Goal: Contribute content: Contribute content

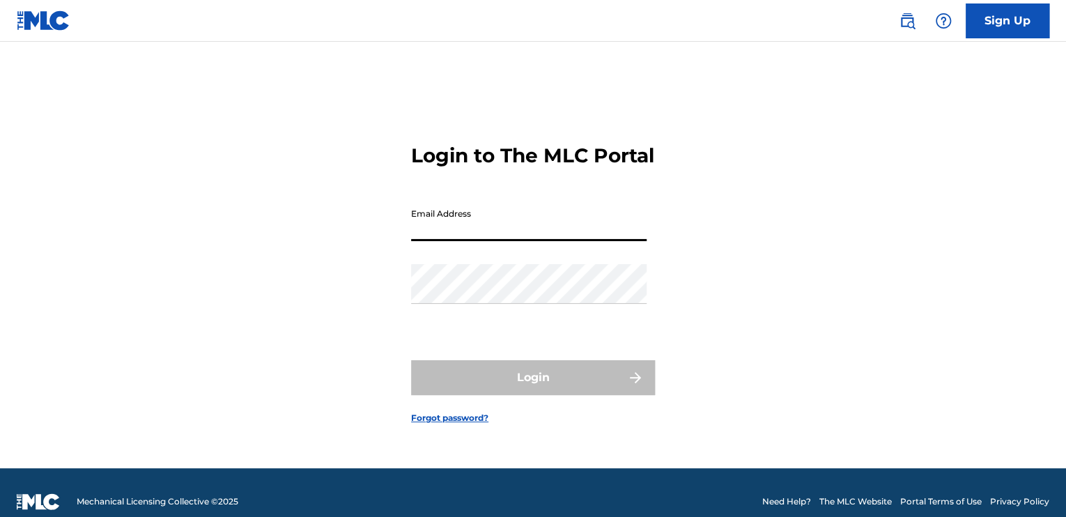
click at [548, 240] on input "Email Address" at bounding box center [528, 221] width 235 height 40
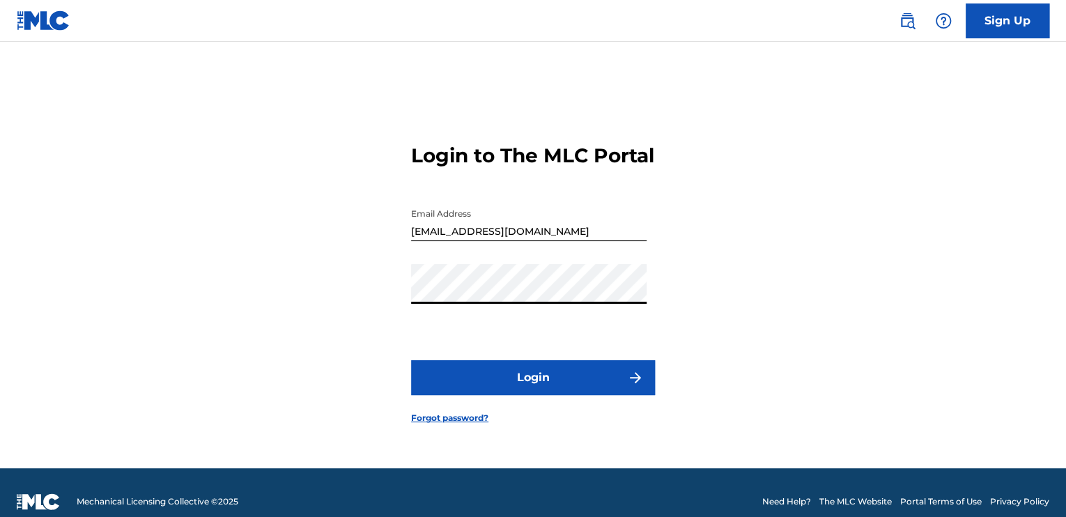
click at [411, 360] on button "Login" at bounding box center [533, 377] width 244 height 35
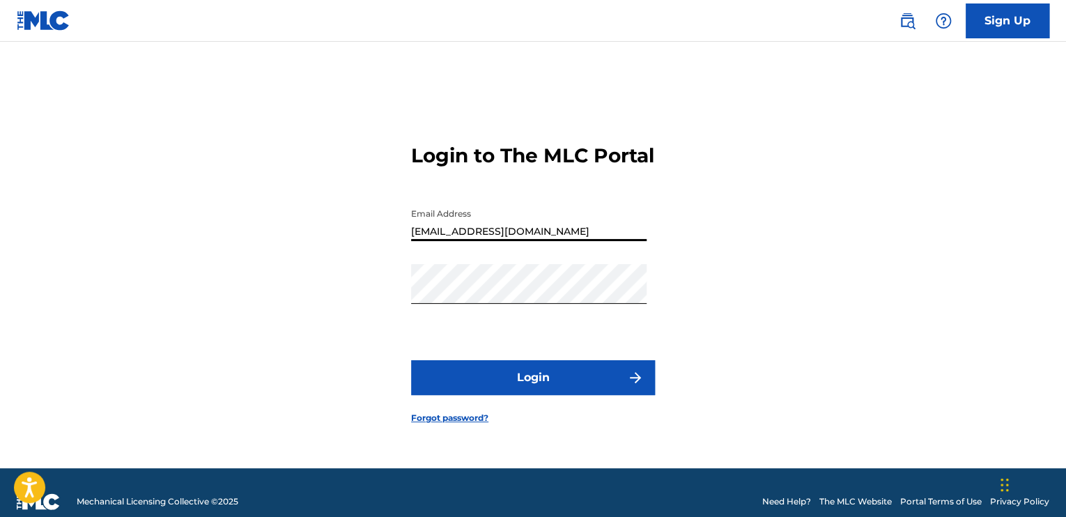
click at [571, 241] on input "[EMAIL_ADDRESS][DOMAIN_NAME]" at bounding box center [528, 221] width 235 height 40
type input "[EMAIL_ADDRESS][DOMAIN_NAME]"
click at [411, 360] on button "Login" at bounding box center [533, 377] width 244 height 35
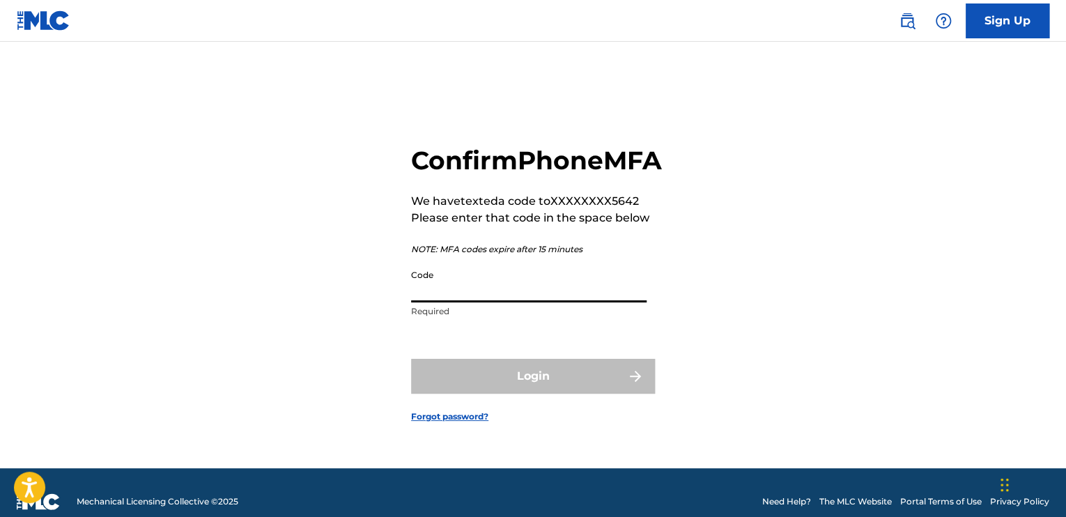
click at [451, 302] on input "Code" at bounding box center [528, 283] width 235 height 40
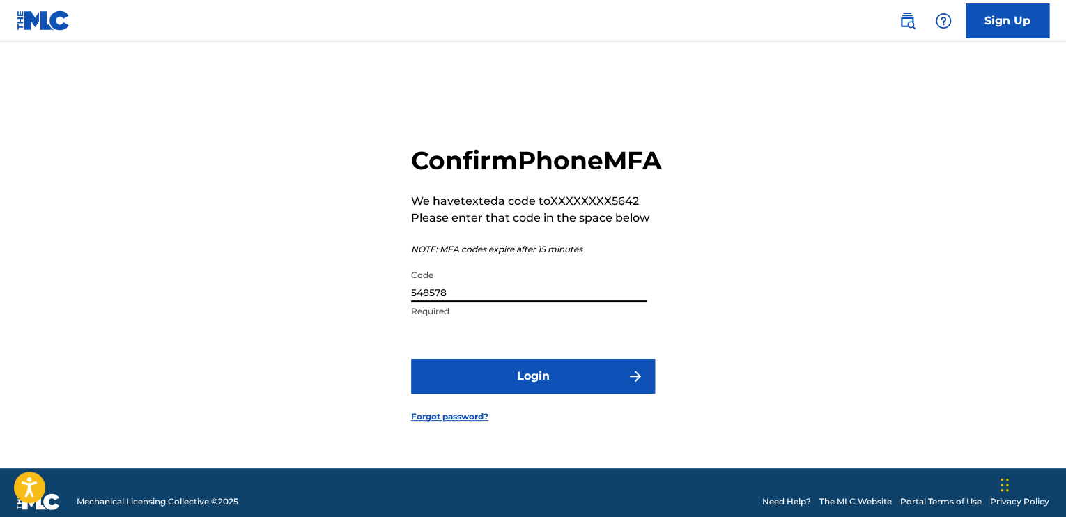
type input "548578"
click at [482, 384] on button "Login" at bounding box center [533, 376] width 244 height 35
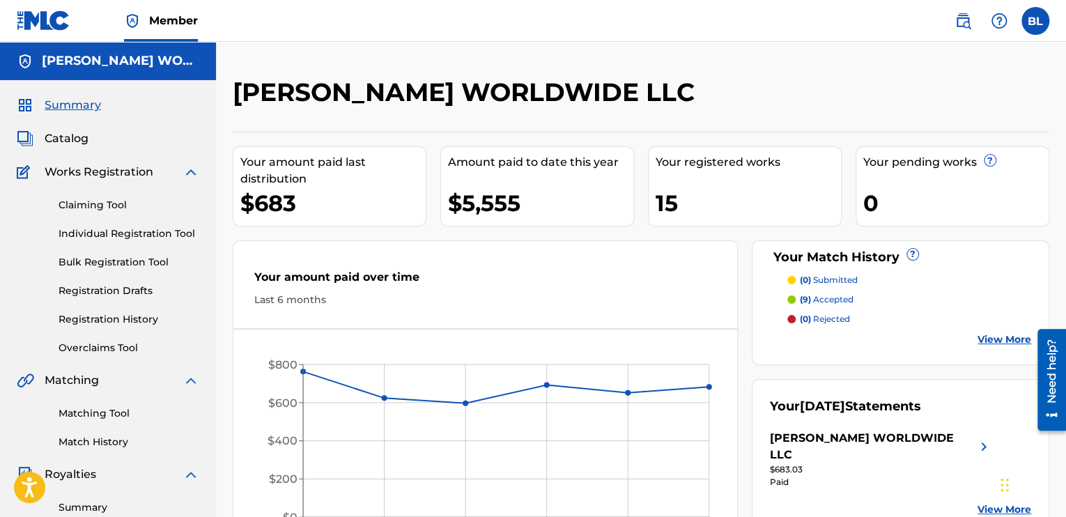
click at [111, 205] on link "Claiming Tool" at bounding box center [128, 205] width 141 height 15
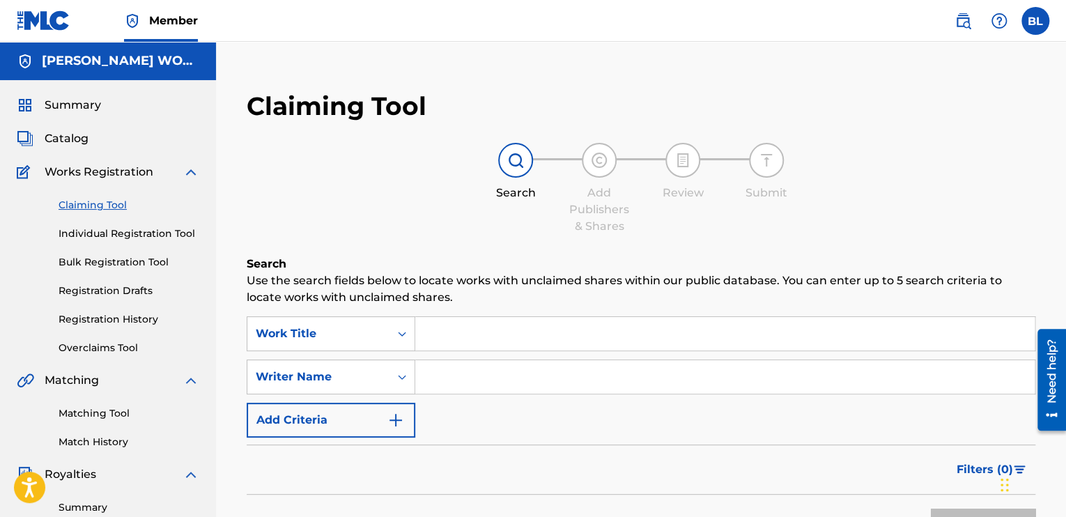
click at [460, 339] on input "Search Form" at bounding box center [724, 333] width 619 height 33
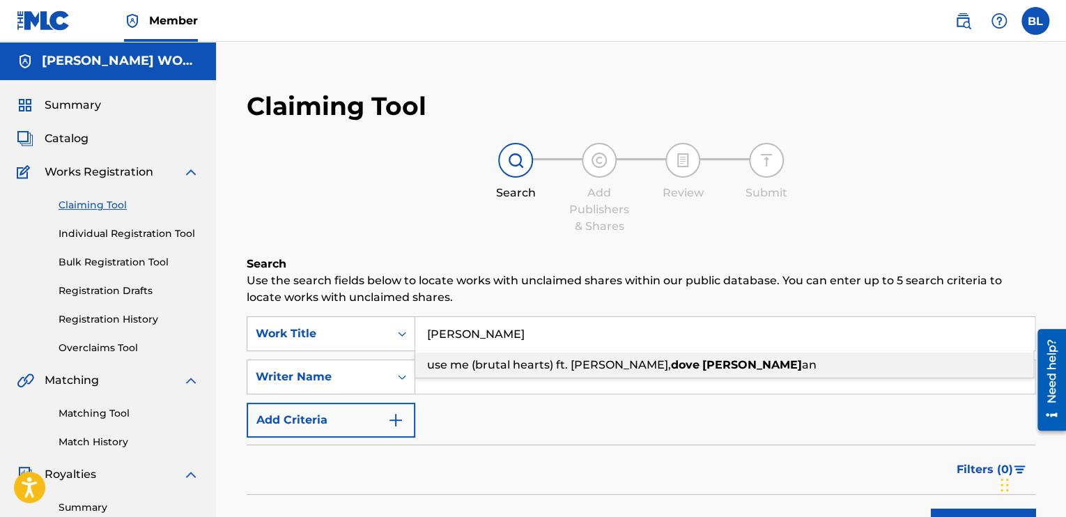
type input "[PERSON_NAME]"
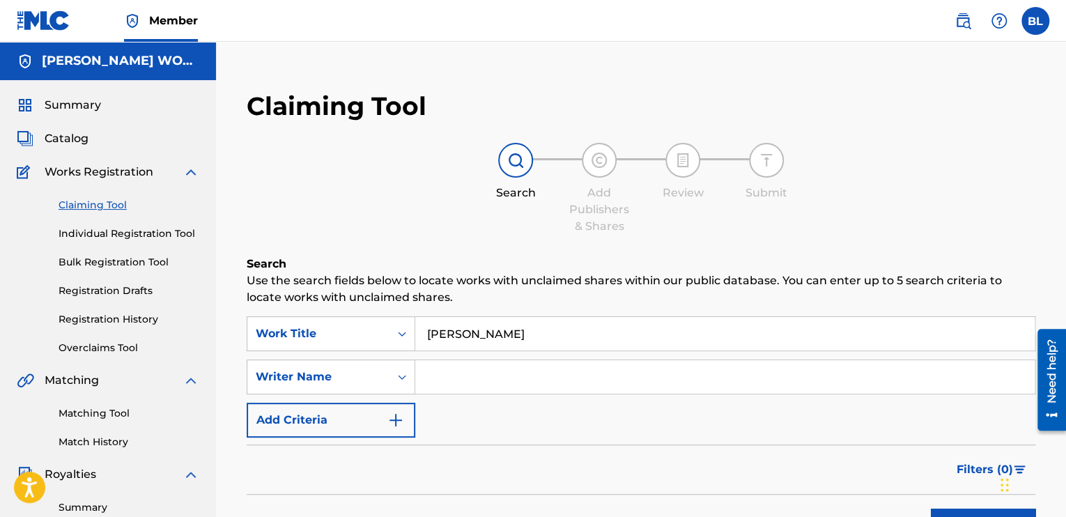
click at [401, 222] on div "Search Add Publishers & Shares Review Submit" at bounding box center [641, 189] width 788 height 92
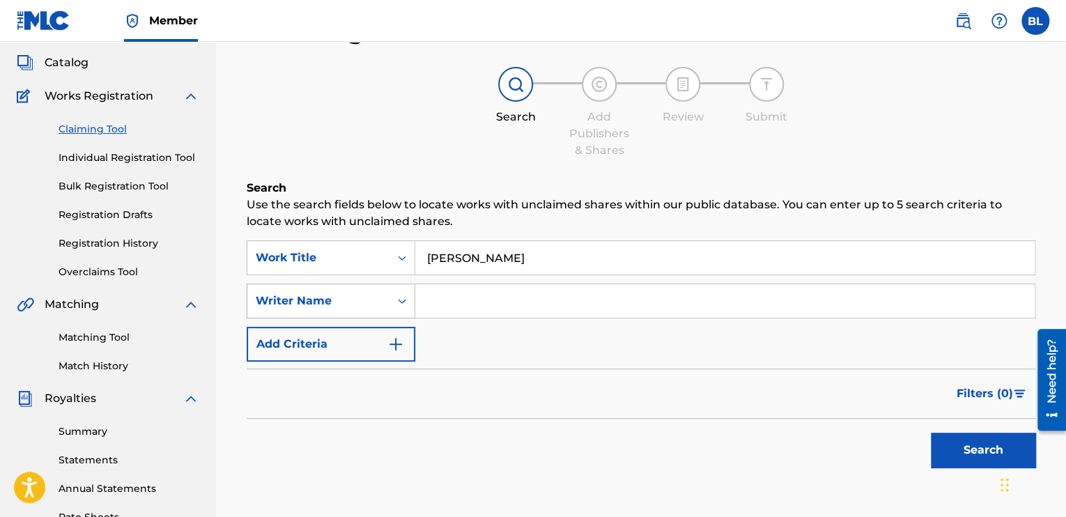
click at [390, 318] on div "Writer Name" at bounding box center [331, 300] width 169 height 35
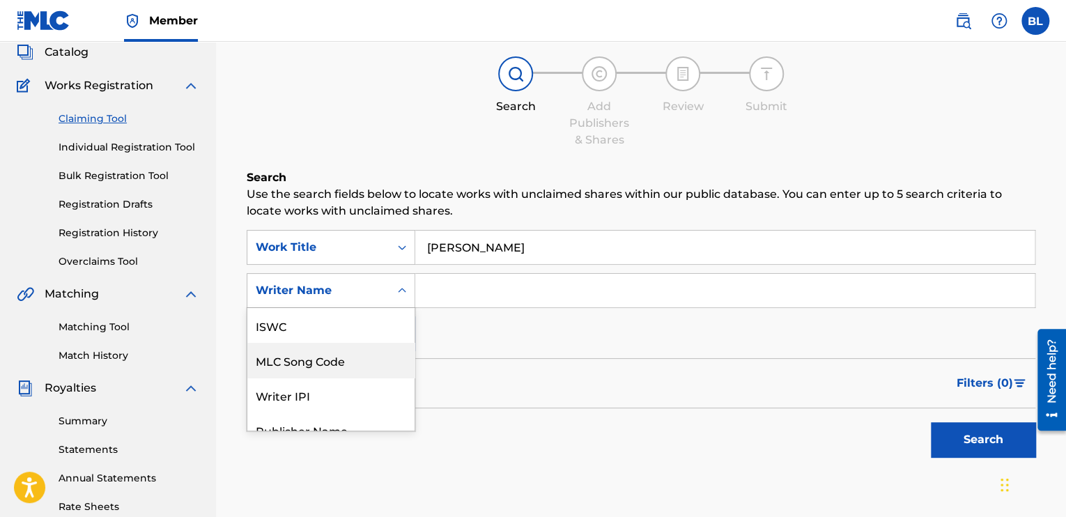
click at [470, 290] on input "Search Form" at bounding box center [724, 290] width 619 height 33
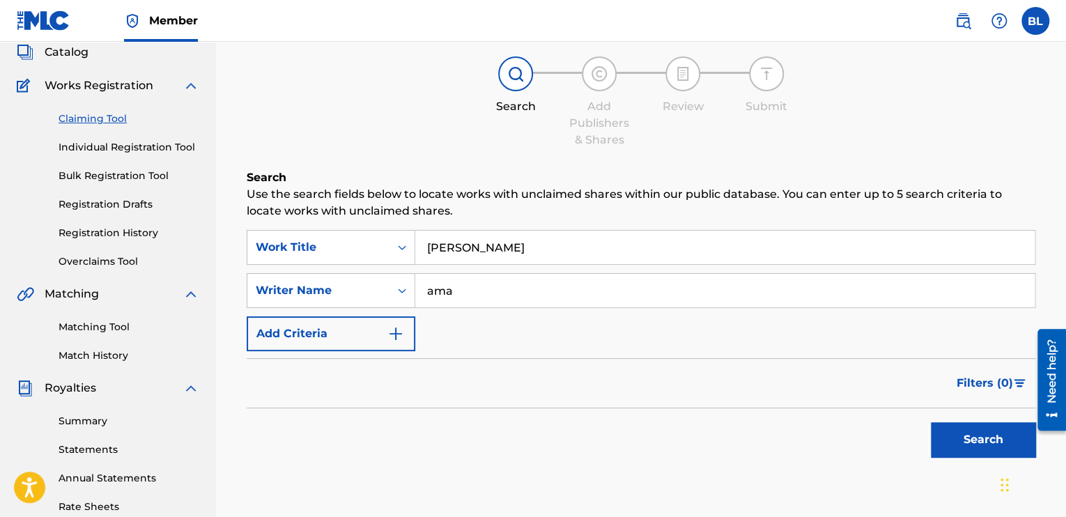
type input "ama"
click at [930, 422] on button "Search" at bounding box center [982, 439] width 104 height 35
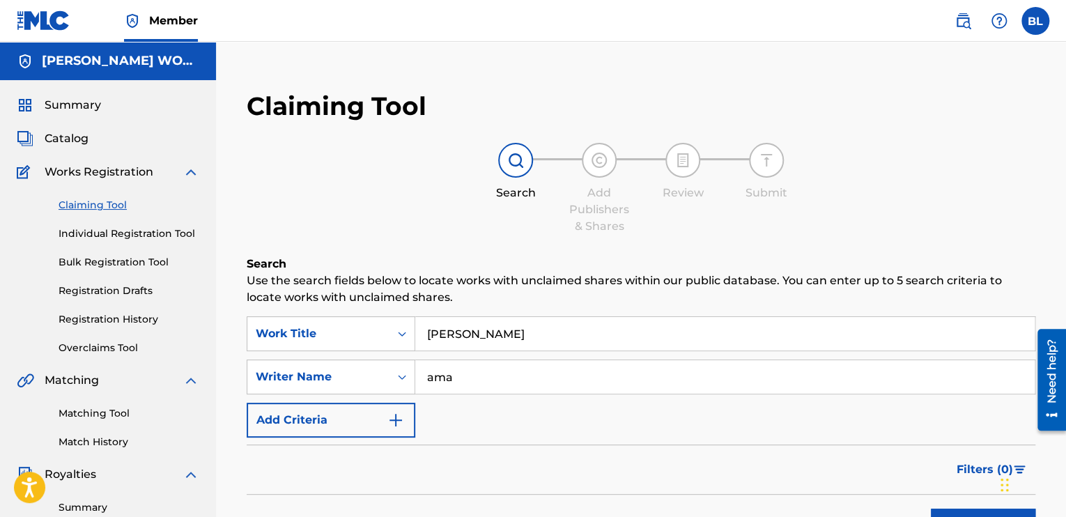
click at [116, 233] on link "Individual Registration Tool" at bounding box center [128, 233] width 141 height 15
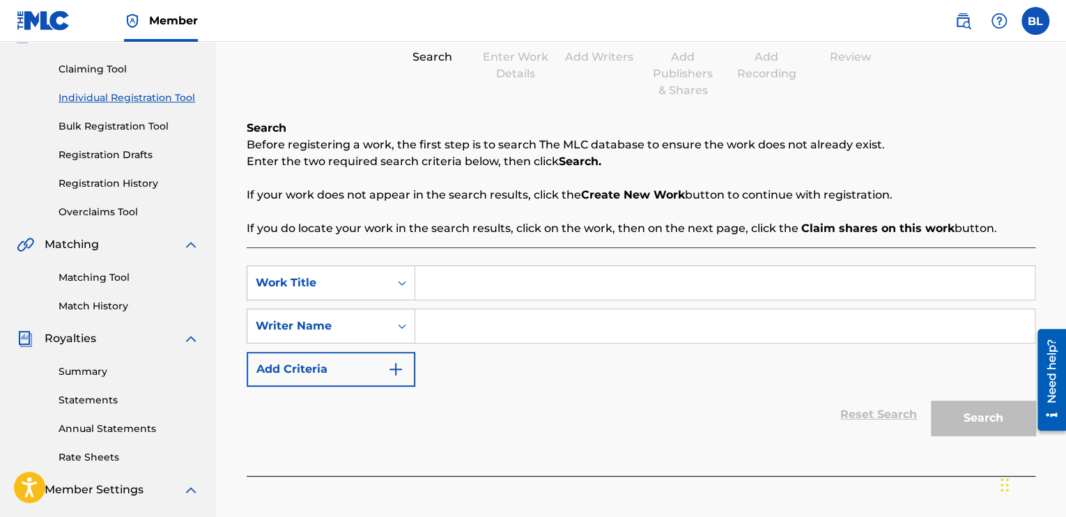
scroll to position [136, 0]
click at [500, 295] on input "Search Form" at bounding box center [724, 281] width 619 height 33
type input "[PERSON_NAME]"
click at [508, 331] on input "Search Form" at bounding box center [724, 325] width 619 height 33
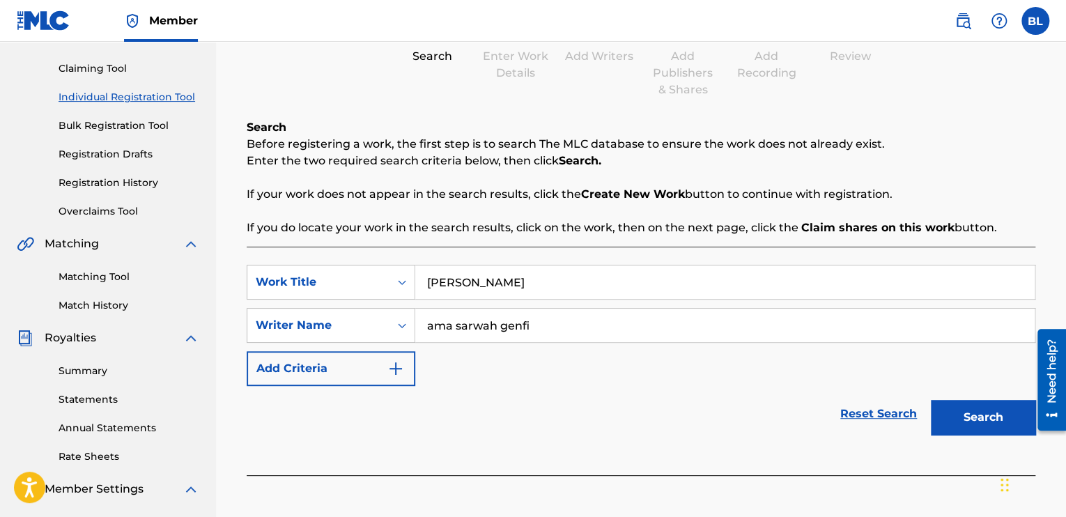
click at [464, 335] on input "ama sarwah genfi" at bounding box center [724, 325] width 619 height 33
type input "ama [PERSON_NAME]"
click at [975, 423] on button "Search" at bounding box center [982, 417] width 104 height 35
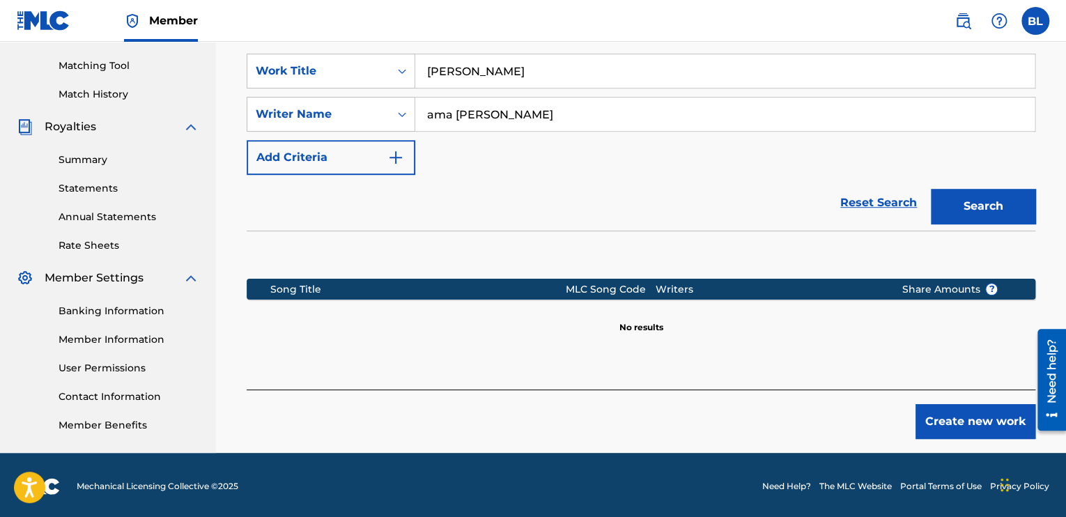
scroll to position [350, 0]
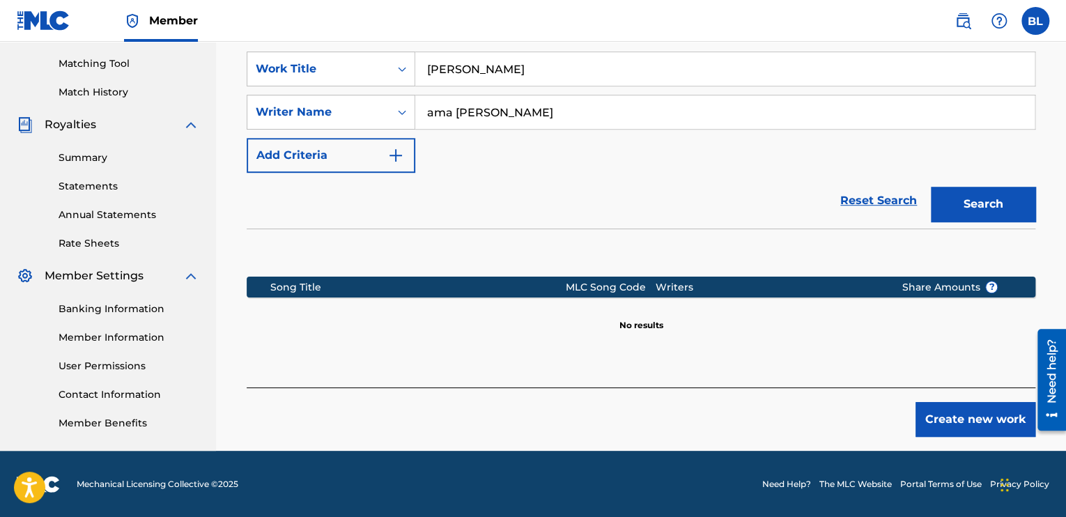
click at [956, 431] on button "Create new work" at bounding box center [975, 419] width 120 height 35
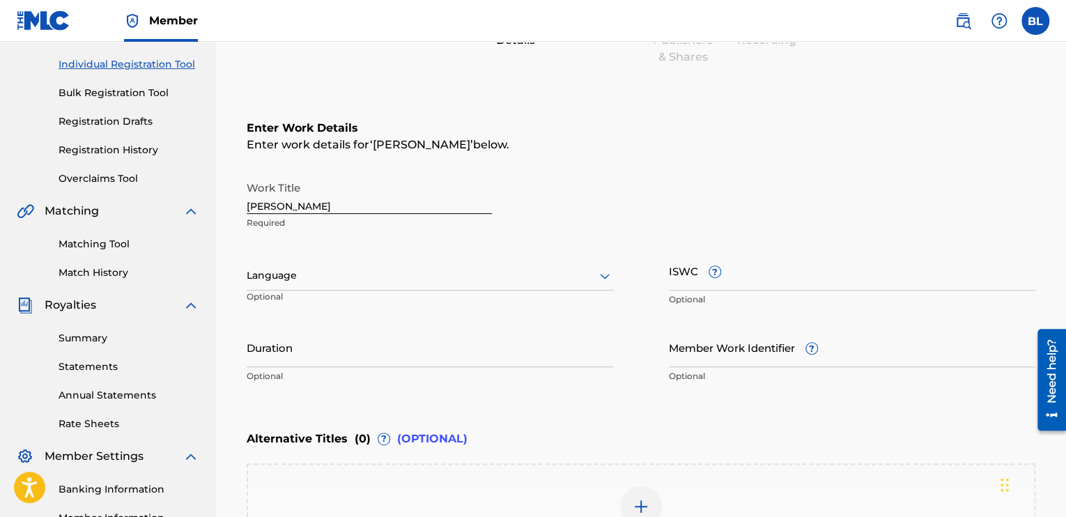
scroll to position [177, 0]
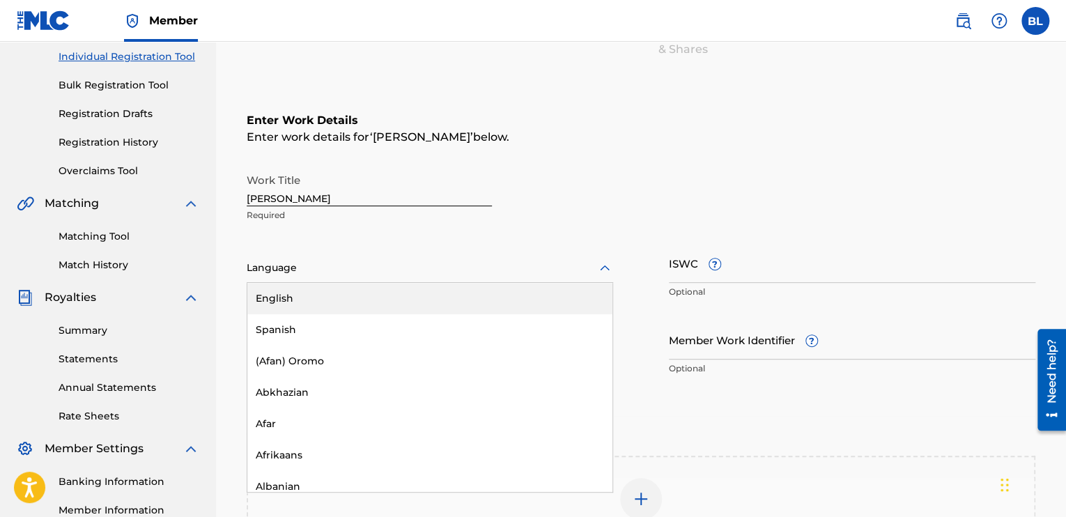
click at [524, 275] on div at bounding box center [430, 267] width 366 height 17
click at [504, 313] on div "English" at bounding box center [429, 298] width 365 height 31
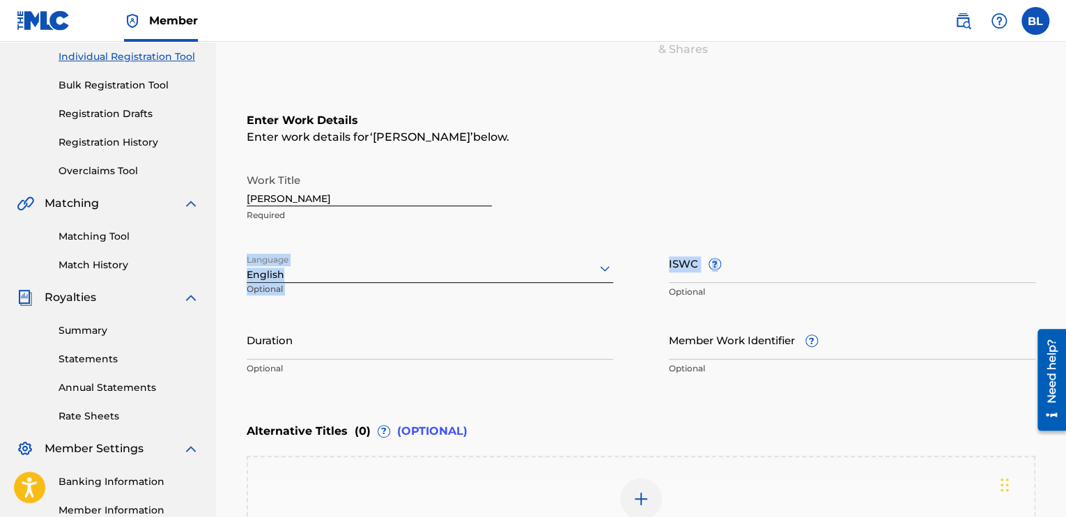
drag, startPoint x: 717, startPoint y: 267, endPoint x: 588, endPoint y: 233, distance: 134.0
click at [588, 233] on div "Work Title [PERSON_NAME] Required Language English Optional ISWC ? Optional Dur…" at bounding box center [641, 274] width 788 height 216
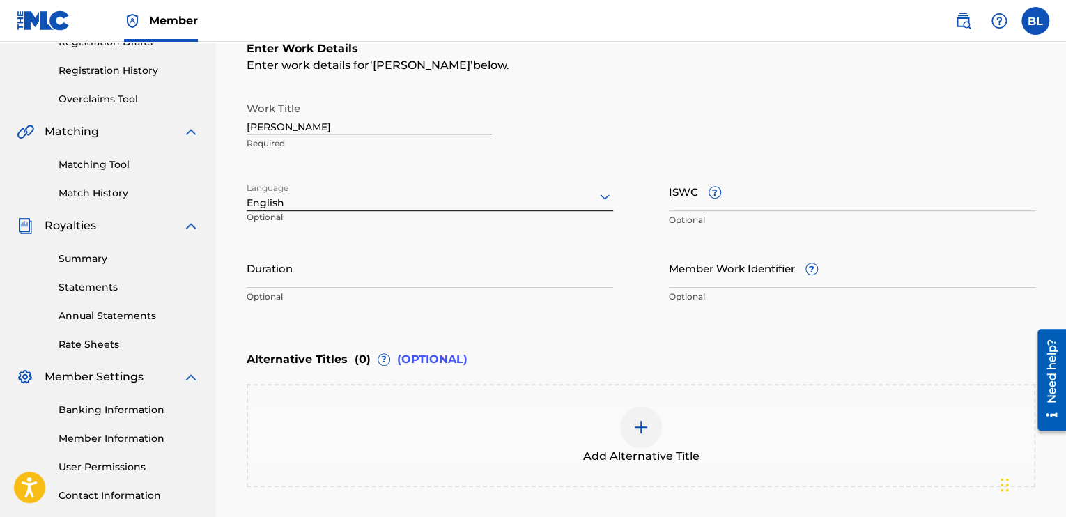
scroll to position [249, 0]
click at [393, 270] on input "Duration" at bounding box center [430, 267] width 366 height 40
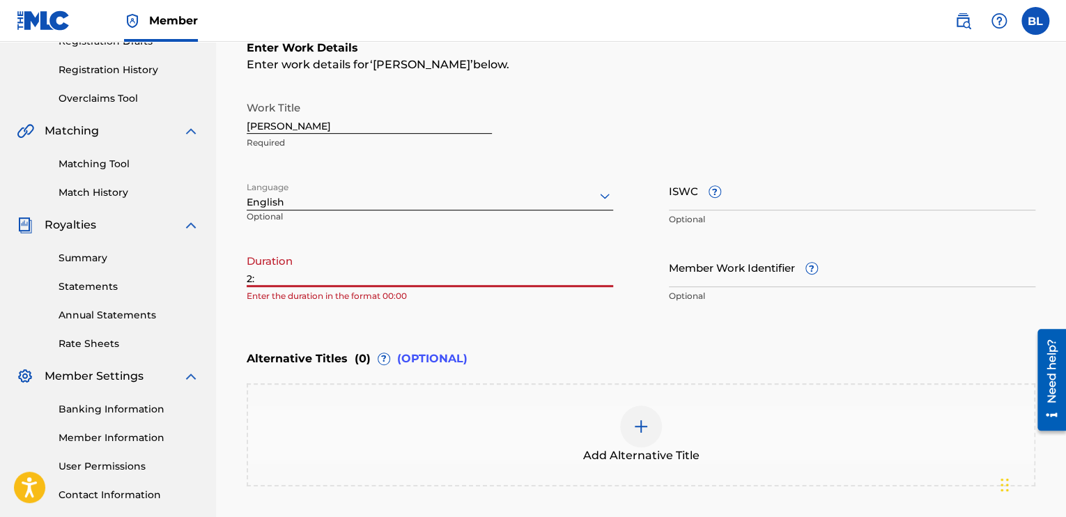
type input "2"
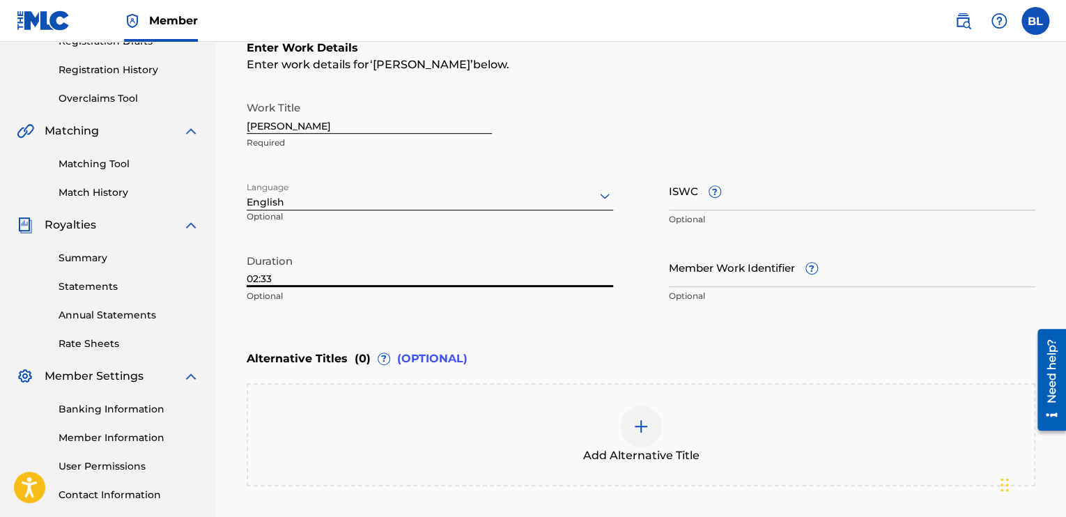
type input "02:33"
click at [539, 348] on div "Alternative Titles ( 0 ) ? (OPTIONAL)" at bounding box center [641, 358] width 788 height 31
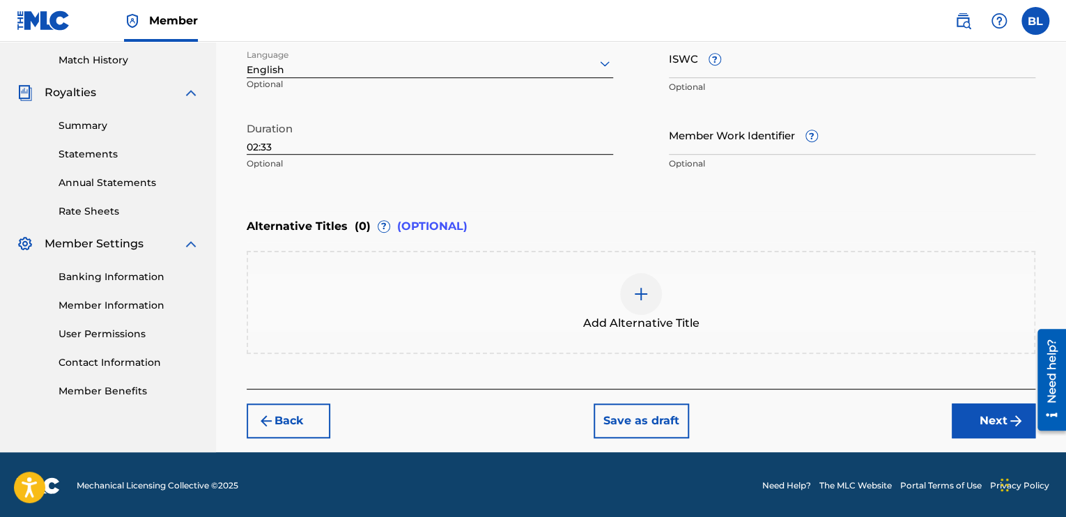
click at [979, 420] on button "Next" at bounding box center [993, 420] width 84 height 35
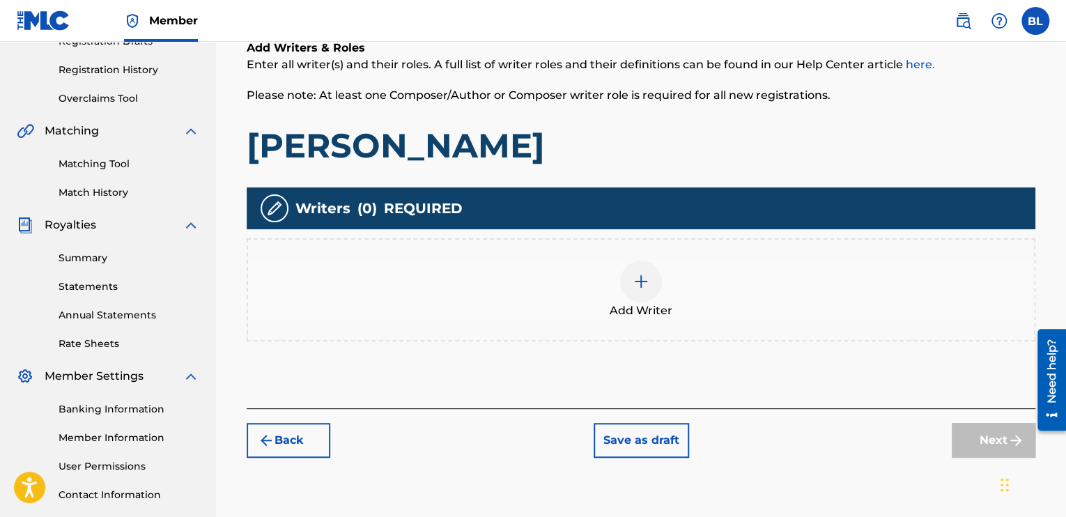
scroll to position [250, 0]
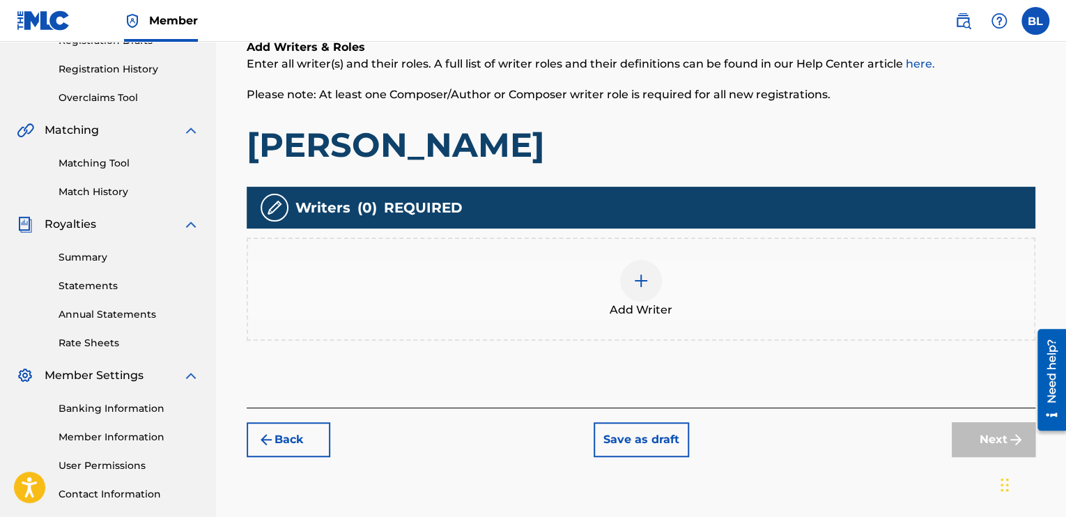
click at [627, 305] on span "Add Writer" at bounding box center [640, 310] width 63 height 17
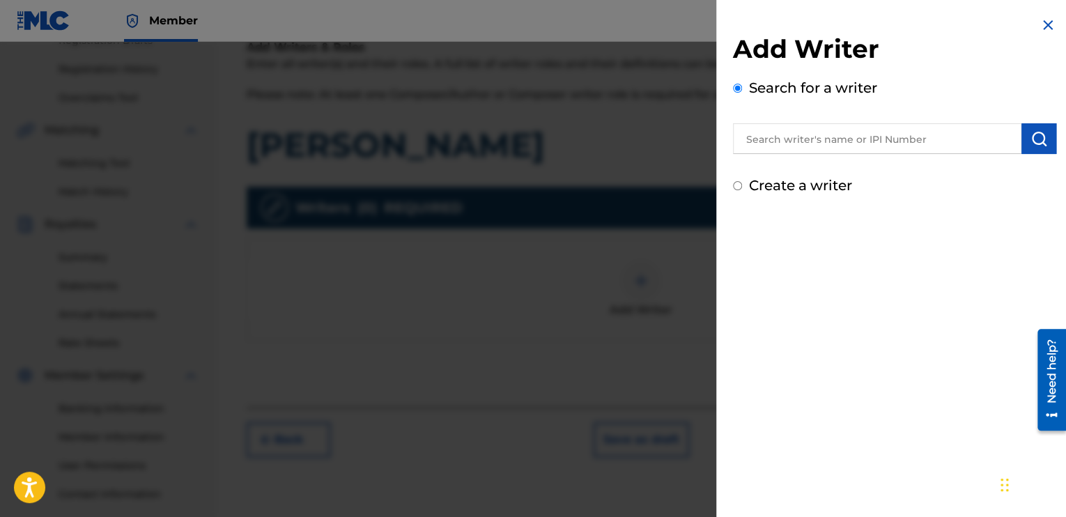
click at [789, 144] on input "text" at bounding box center [877, 138] width 288 height 31
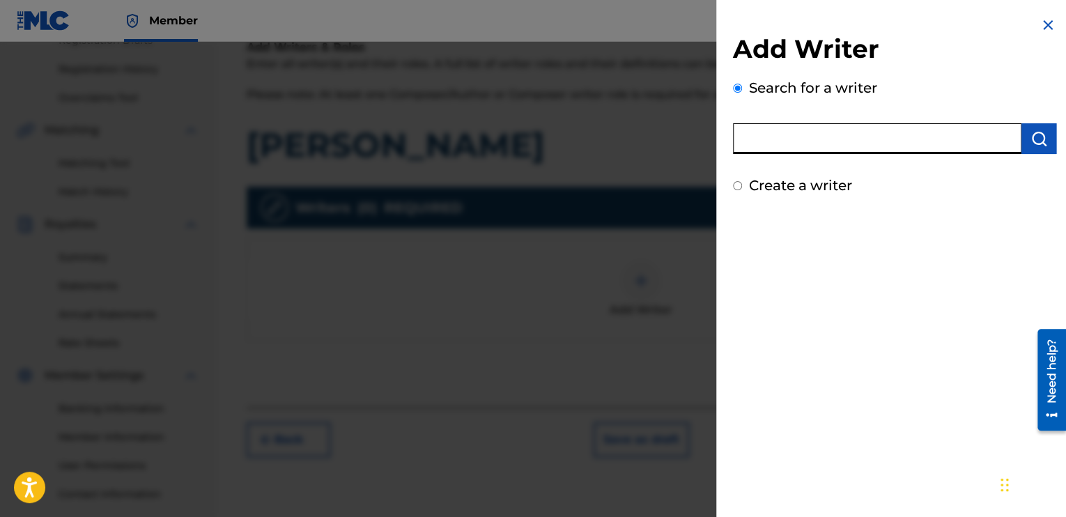
click at [867, 125] on input "text" at bounding box center [877, 138] width 288 height 31
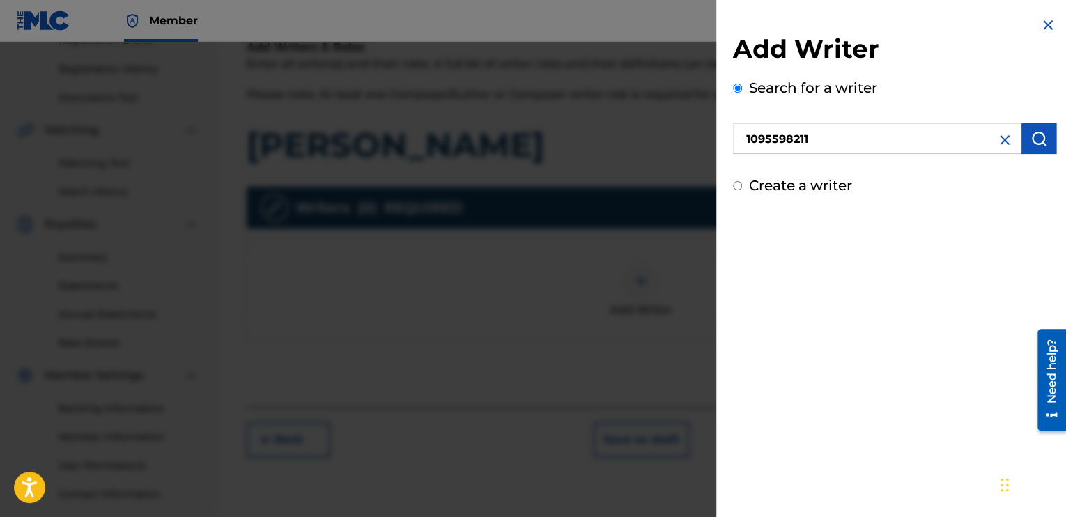
click at [1030, 139] on img "submit" at bounding box center [1038, 138] width 17 height 17
click at [840, 125] on input "1095598211" at bounding box center [877, 138] width 288 height 31
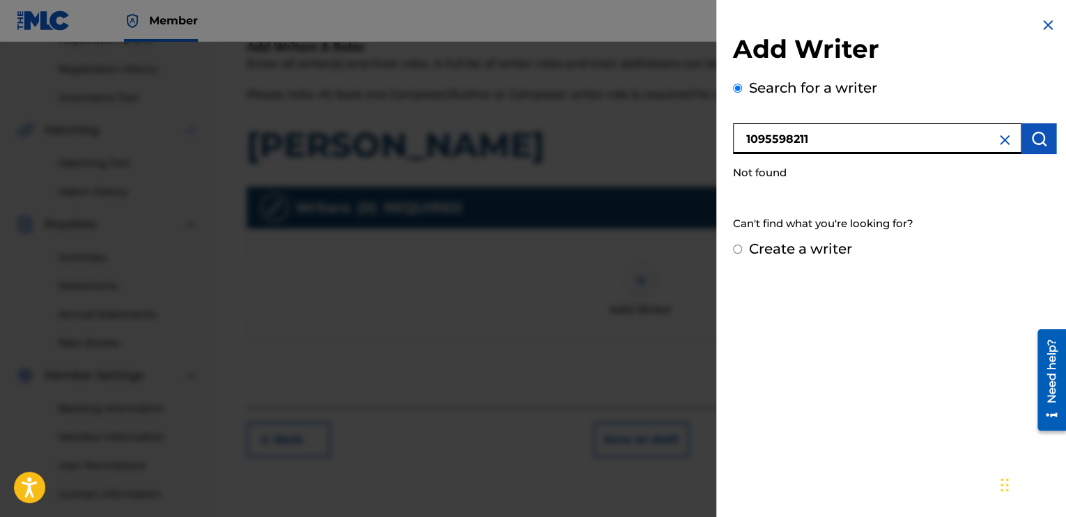
click at [840, 125] on input "1095598211" at bounding box center [877, 138] width 288 height 31
type input "[PERSON_NAME]"
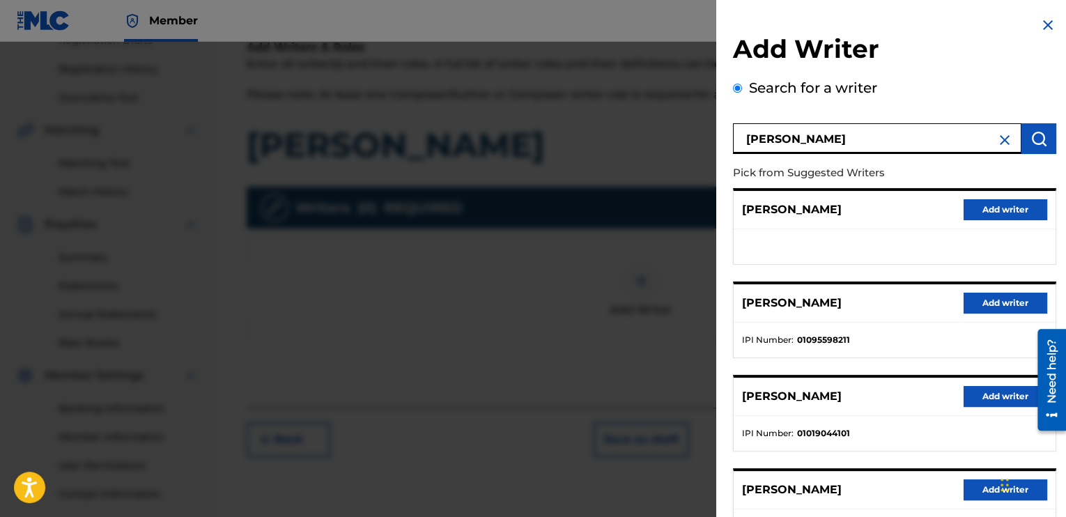
click at [981, 297] on button "Add writer" at bounding box center [1005, 302] width 84 height 21
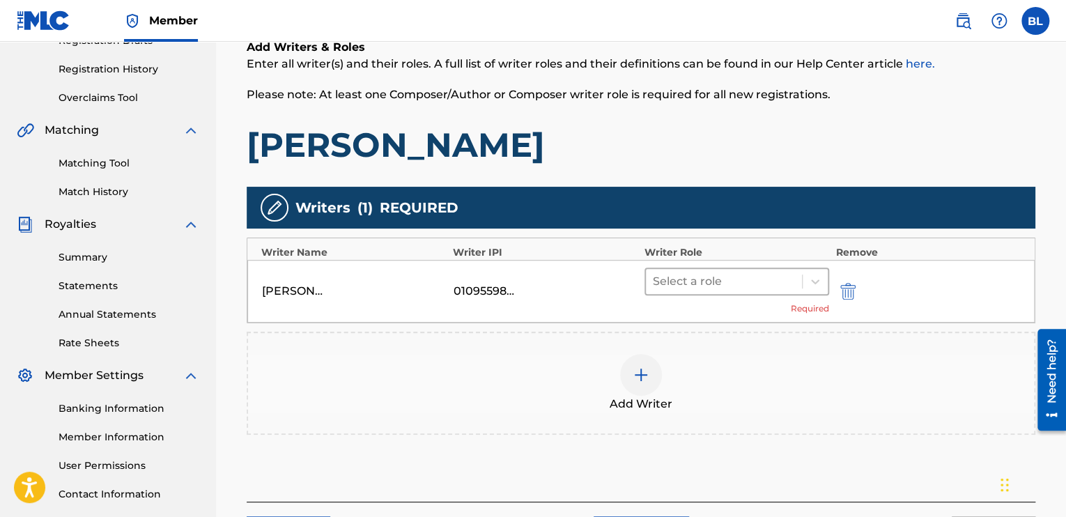
click at [722, 278] on div at bounding box center [724, 281] width 142 height 19
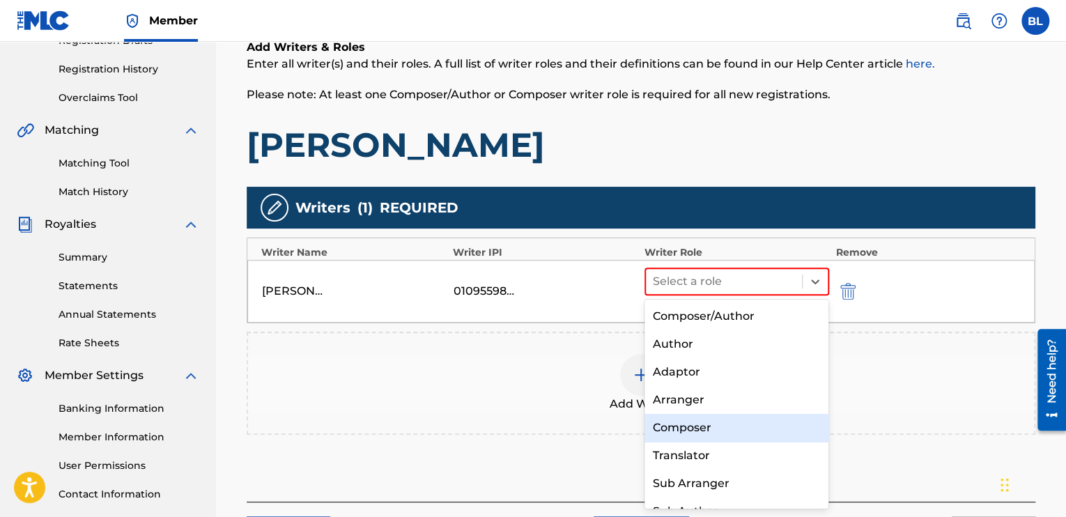
click at [702, 423] on div "Composer" at bounding box center [736, 428] width 185 height 28
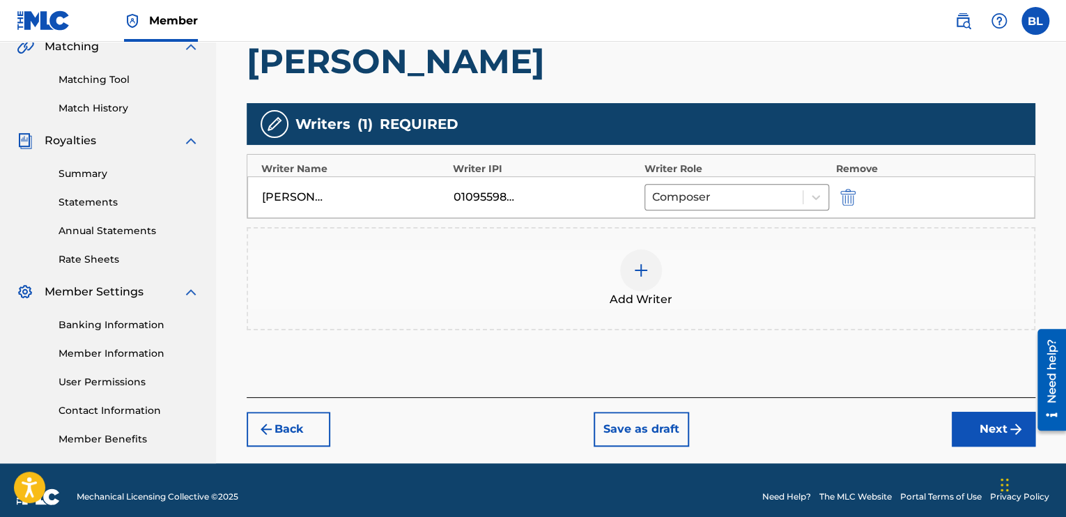
scroll to position [334, 0]
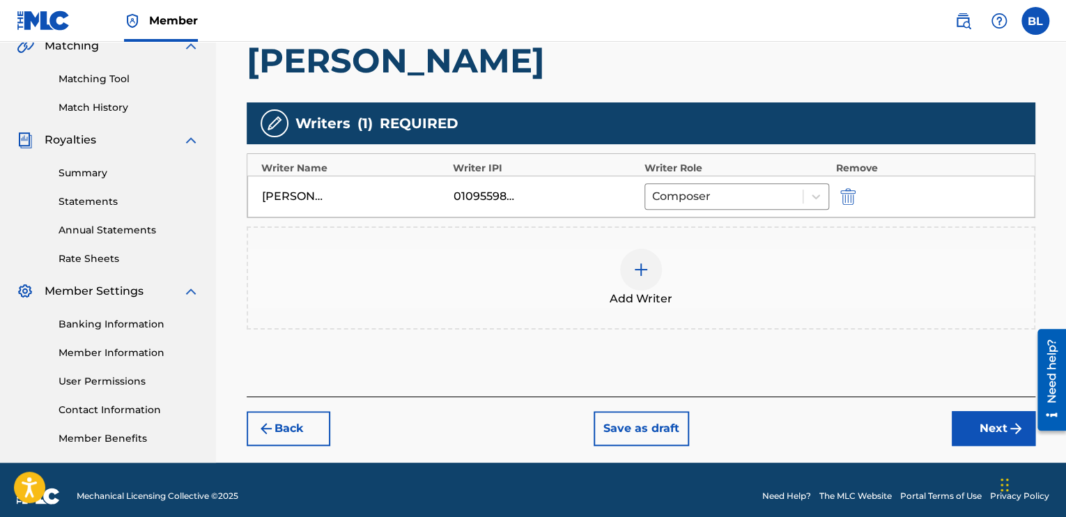
click at [645, 266] on img at bounding box center [640, 269] width 17 height 17
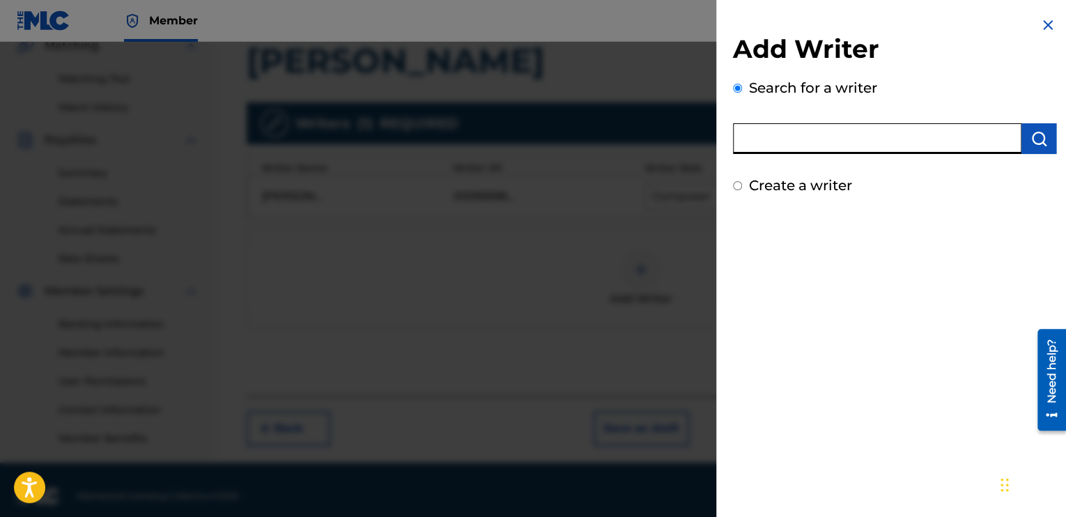
click at [768, 148] on input "text" at bounding box center [877, 138] width 288 height 31
type input "AMA [PERSON_NAME]"
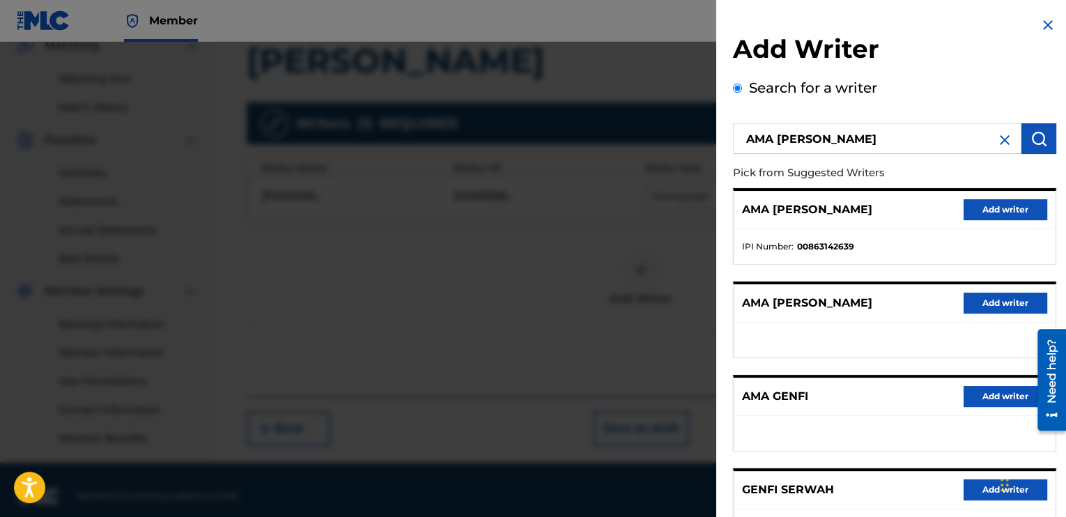
click at [988, 211] on button "Add writer" at bounding box center [1005, 209] width 84 height 21
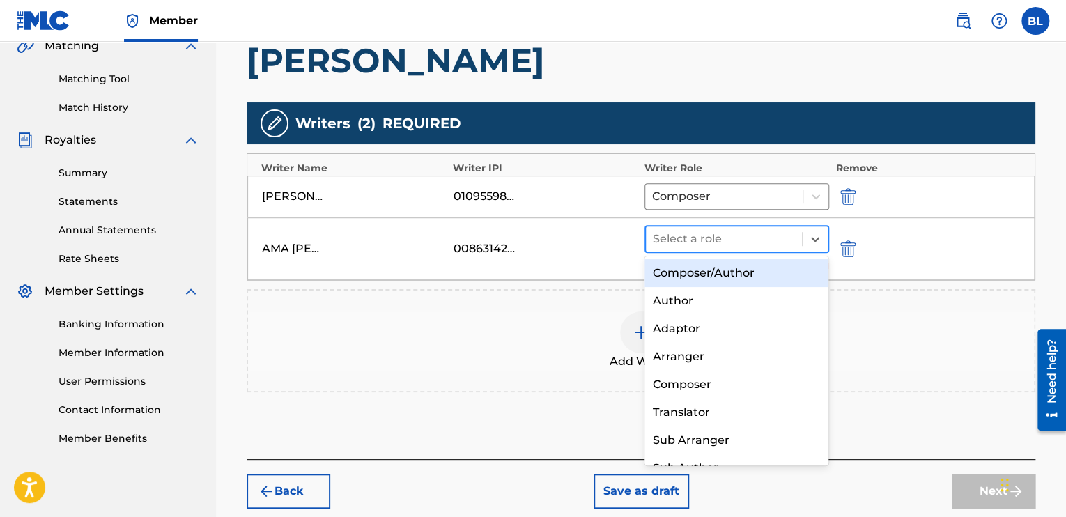
click at [766, 244] on div at bounding box center [724, 238] width 142 height 19
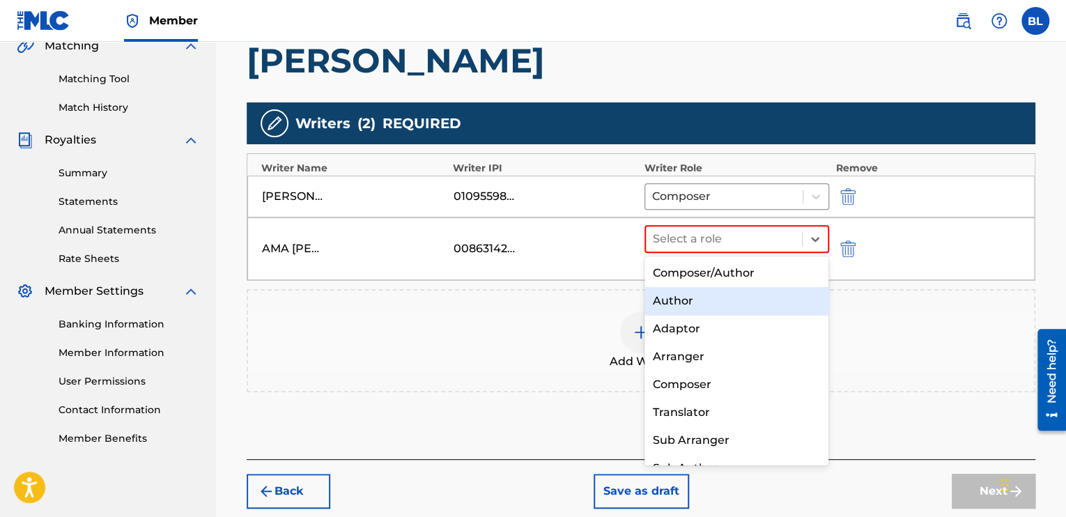
click at [747, 311] on div "Author" at bounding box center [736, 301] width 185 height 28
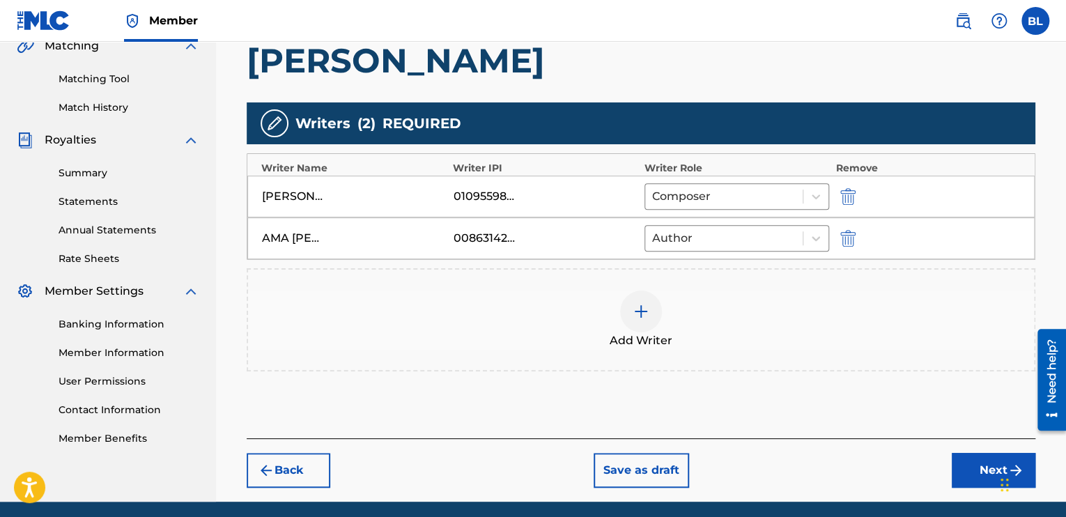
click at [643, 313] on img at bounding box center [640, 311] width 17 height 17
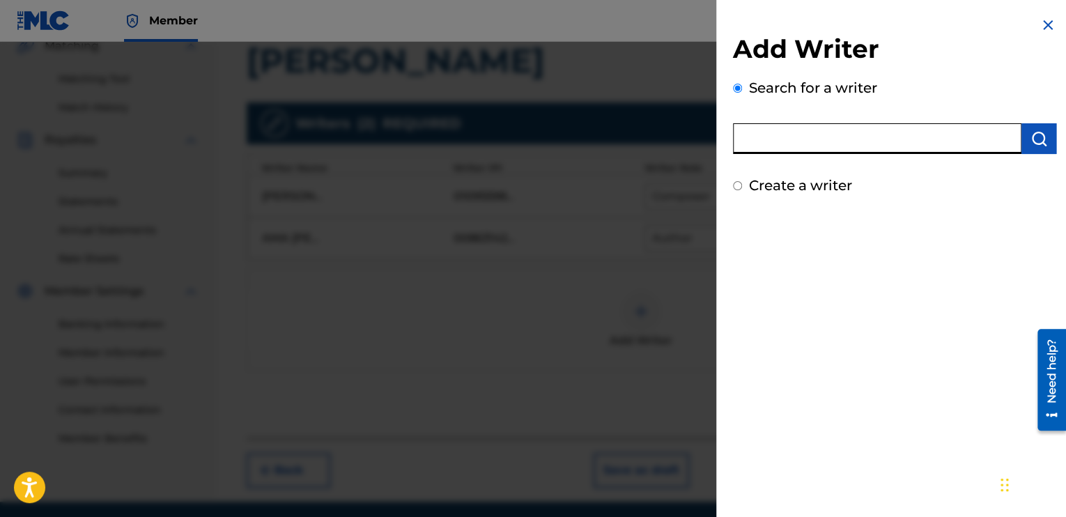
click at [820, 141] on input "text" at bounding box center [877, 138] width 288 height 31
click at [852, 130] on input "text" at bounding box center [877, 138] width 288 height 31
type input "[PERSON_NAME] BALOKI"
click at [1036, 128] on button "submit" at bounding box center [1038, 138] width 35 height 31
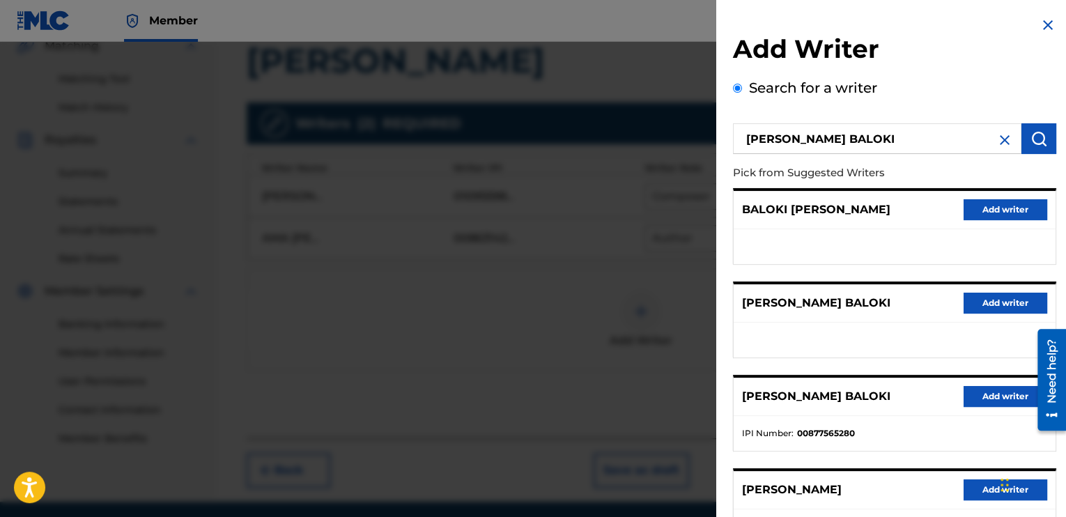
click at [971, 396] on button "Add writer" at bounding box center [1005, 396] width 84 height 21
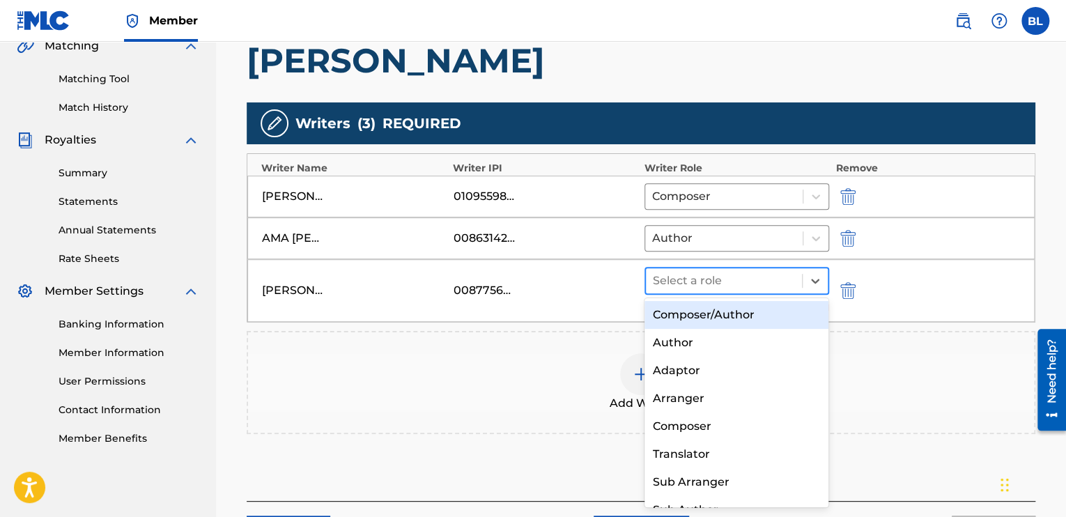
click at [755, 283] on div at bounding box center [724, 280] width 142 height 19
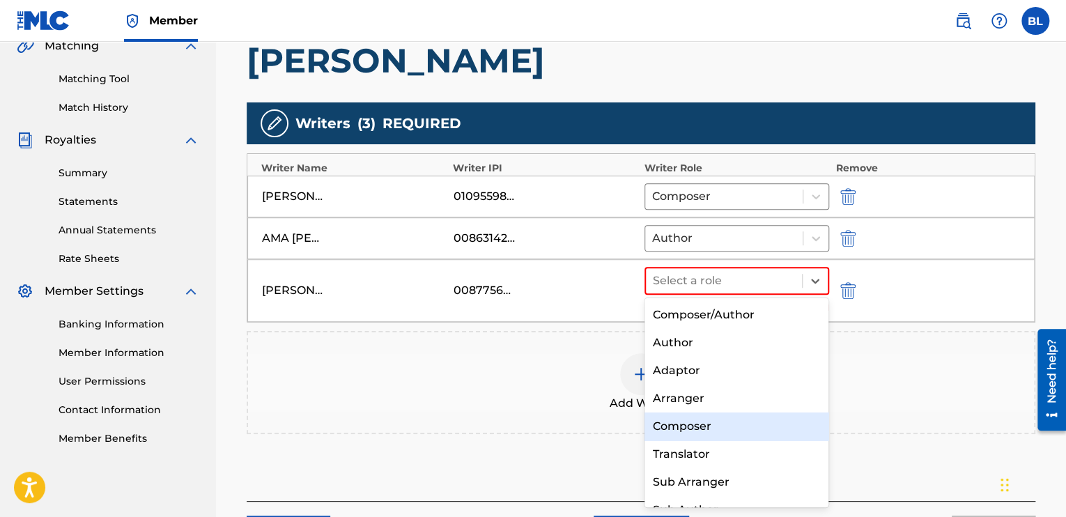
click at [741, 415] on div "Composer" at bounding box center [736, 426] width 185 height 28
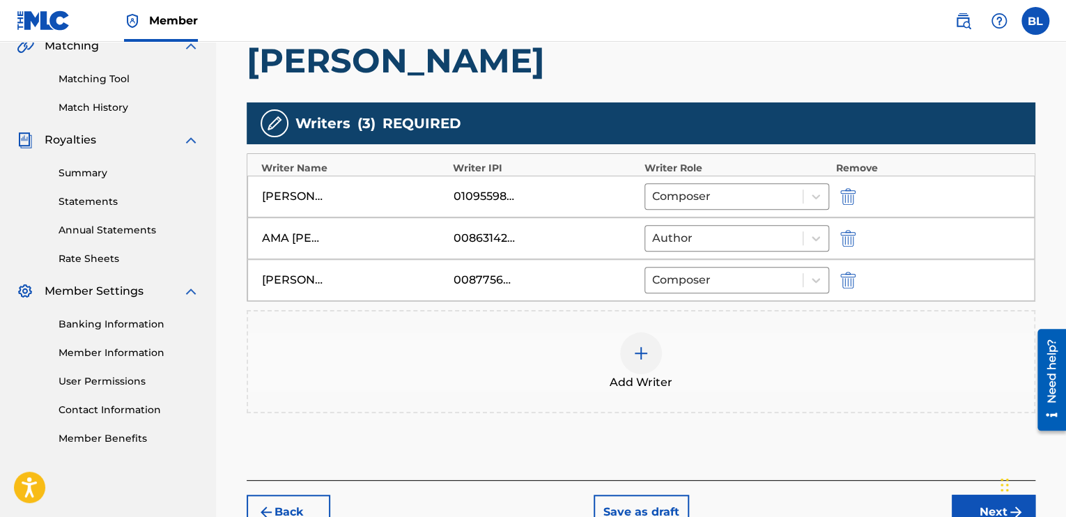
click at [660, 364] on div "Add Writer" at bounding box center [641, 361] width 786 height 58
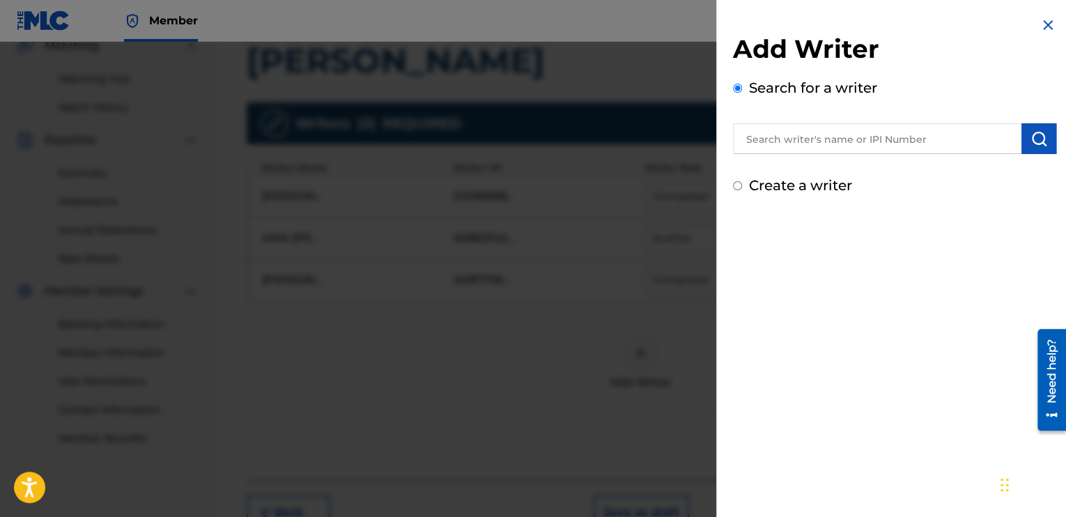
click at [886, 136] on input "text" at bounding box center [877, 138] width 288 height 31
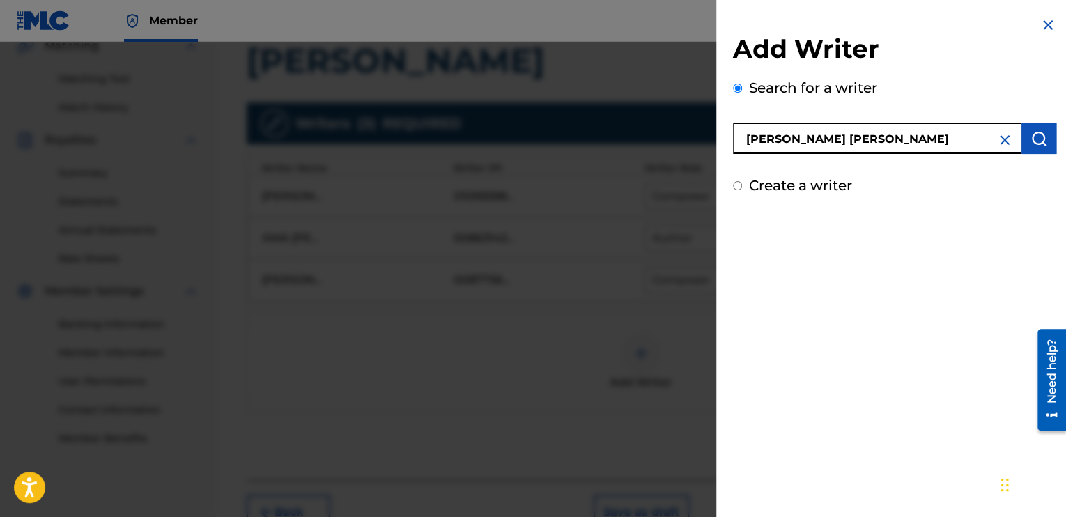
drag, startPoint x: 841, startPoint y: 139, endPoint x: 806, endPoint y: 139, distance: 34.1
click at [806, 139] on input "[PERSON_NAME] [PERSON_NAME]" at bounding box center [877, 138] width 288 height 31
type input "[PERSON_NAME] [PERSON_NAME]"
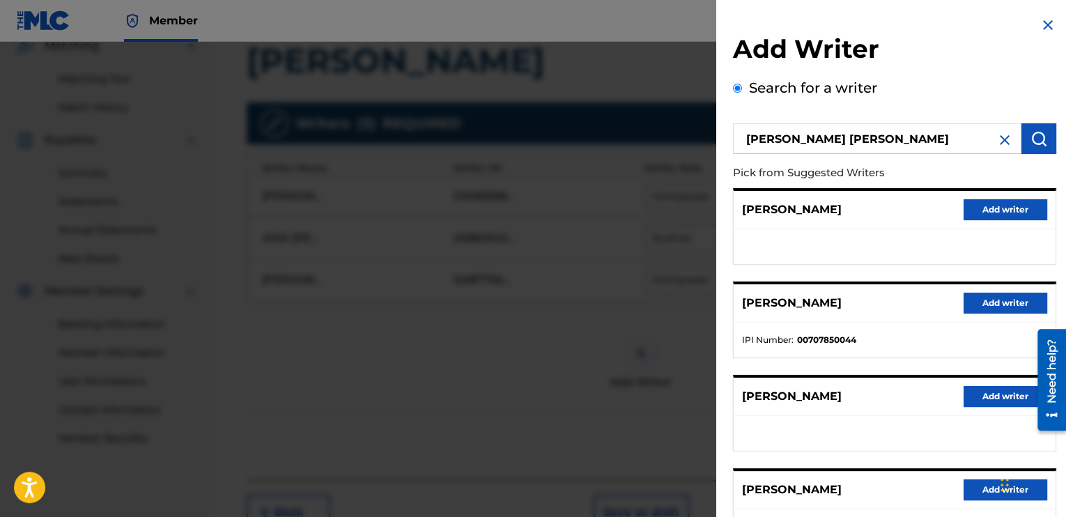
click at [1008, 297] on button "Add writer" at bounding box center [1005, 302] width 84 height 21
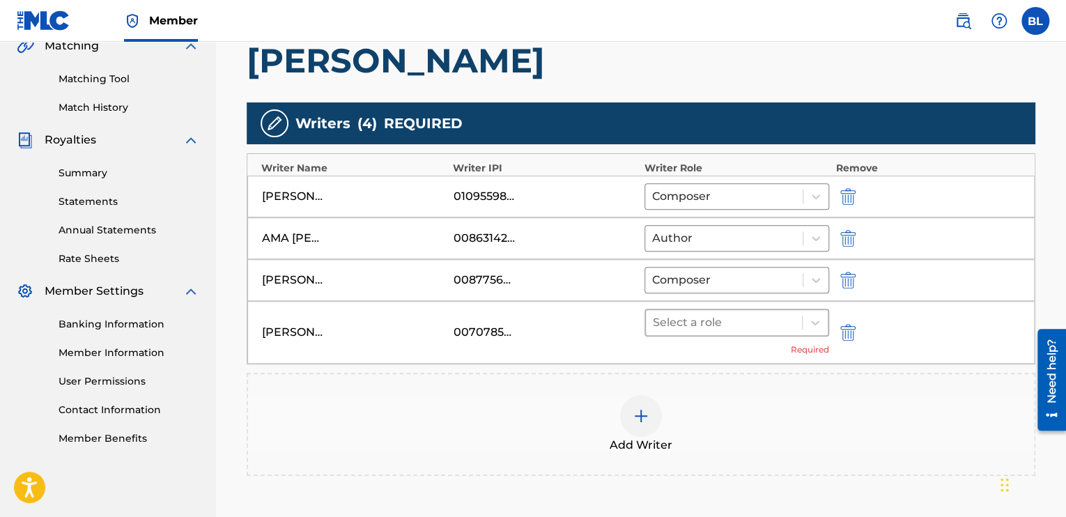
click at [753, 325] on div at bounding box center [724, 322] width 142 height 19
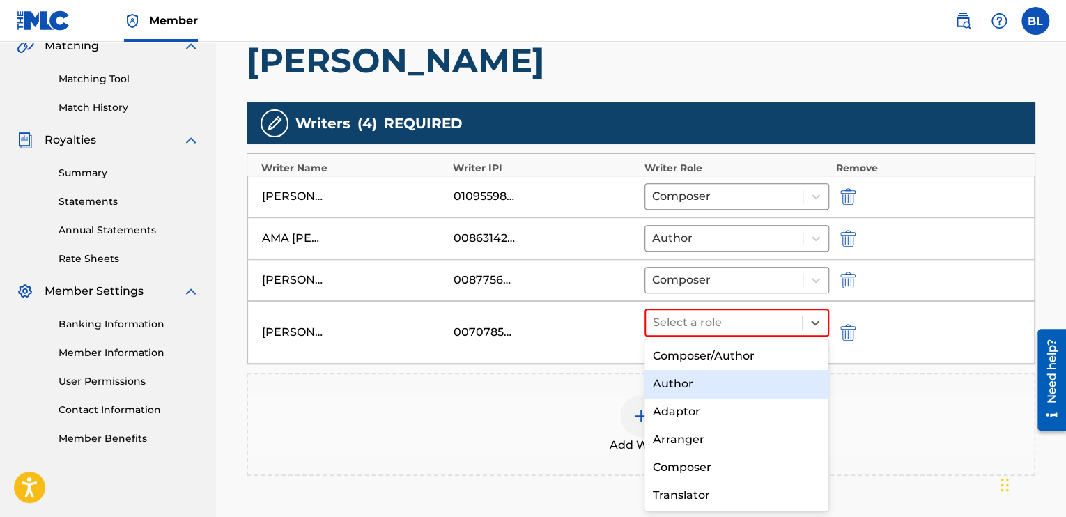
click at [731, 380] on div "Author" at bounding box center [736, 384] width 185 height 28
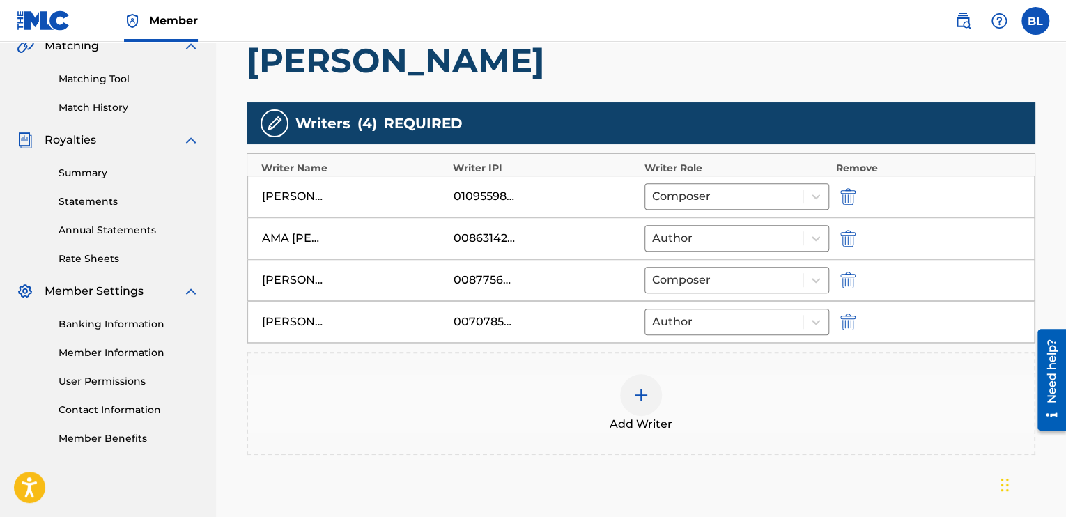
drag, startPoint x: 731, startPoint y: 380, endPoint x: 752, endPoint y: 374, distance: 22.3
click at [752, 374] on div "Add Writer" at bounding box center [641, 403] width 786 height 58
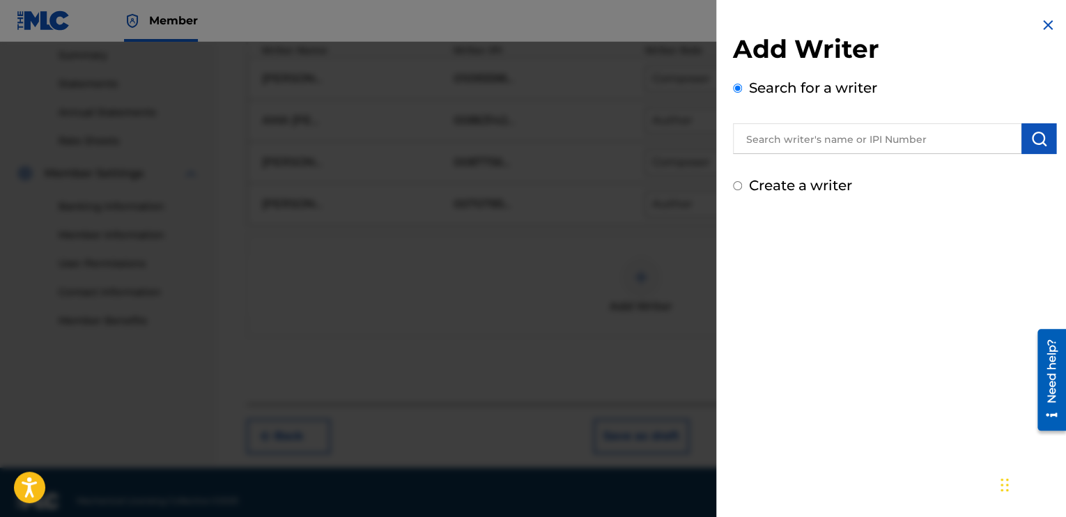
scroll to position [453, 0]
click at [1044, 17] on img at bounding box center [1047, 25] width 17 height 17
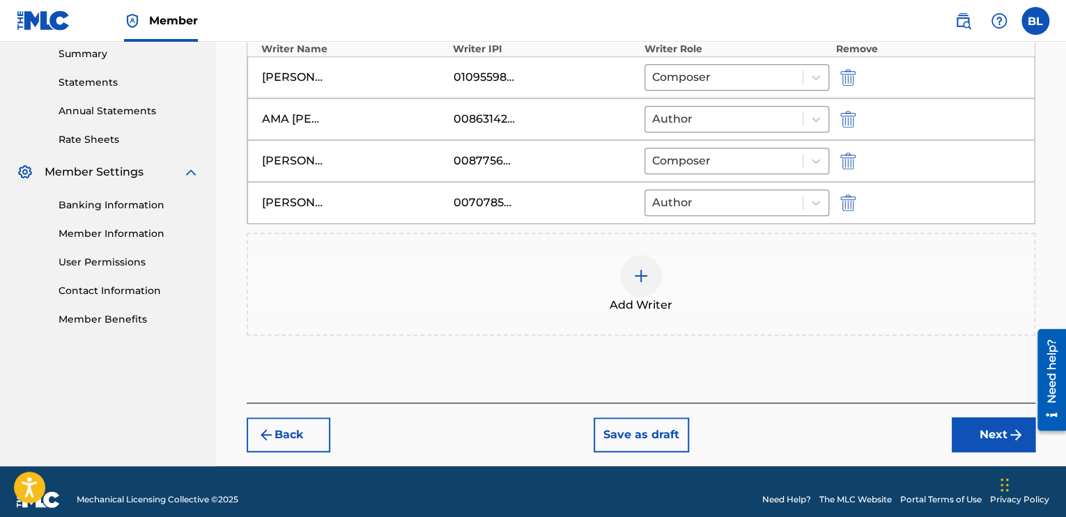
click at [971, 434] on button "Next" at bounding box center [993, 434] width 84 height 35
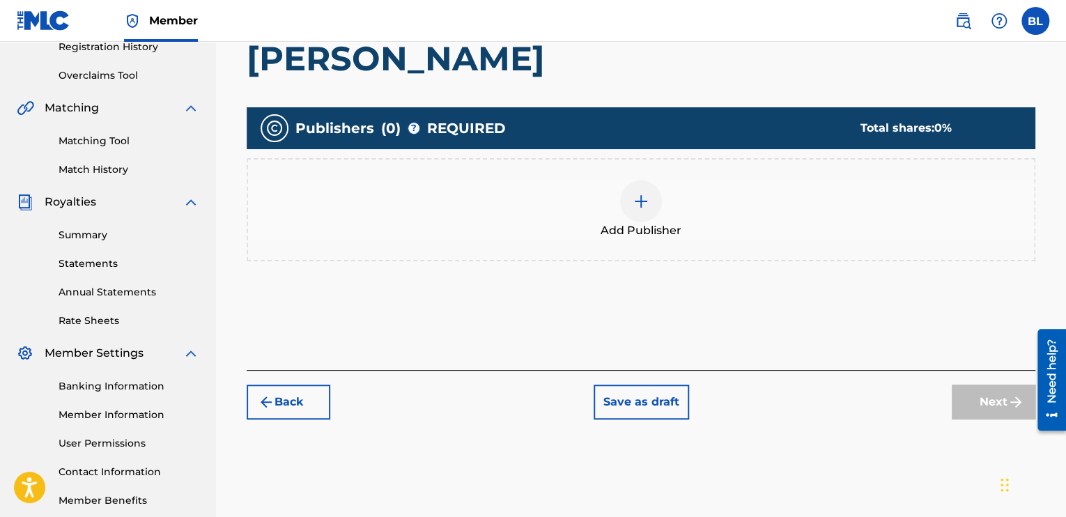
scroll to position [278, 0]
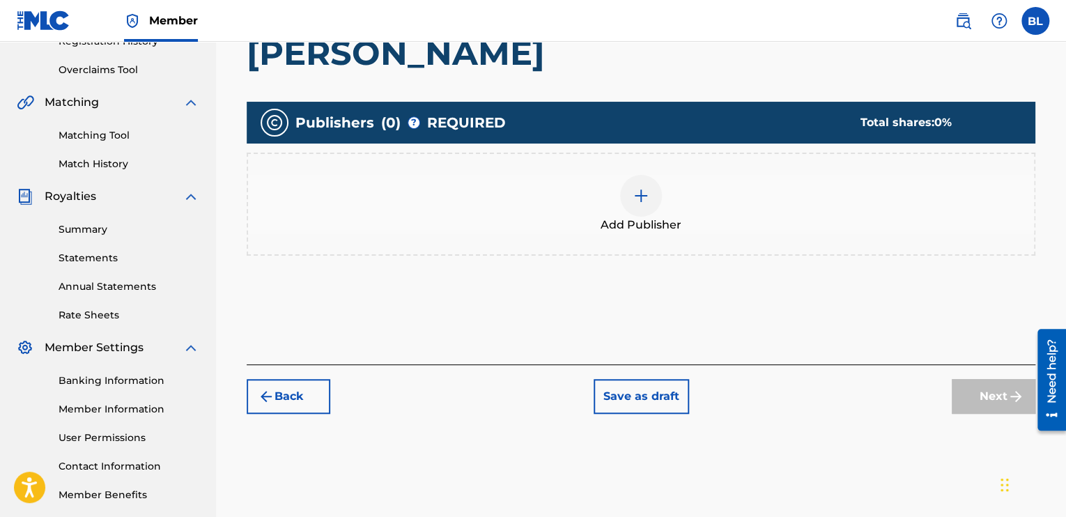
click at [648, 208] on div at bounding box center [641, 196] width 42 height 42
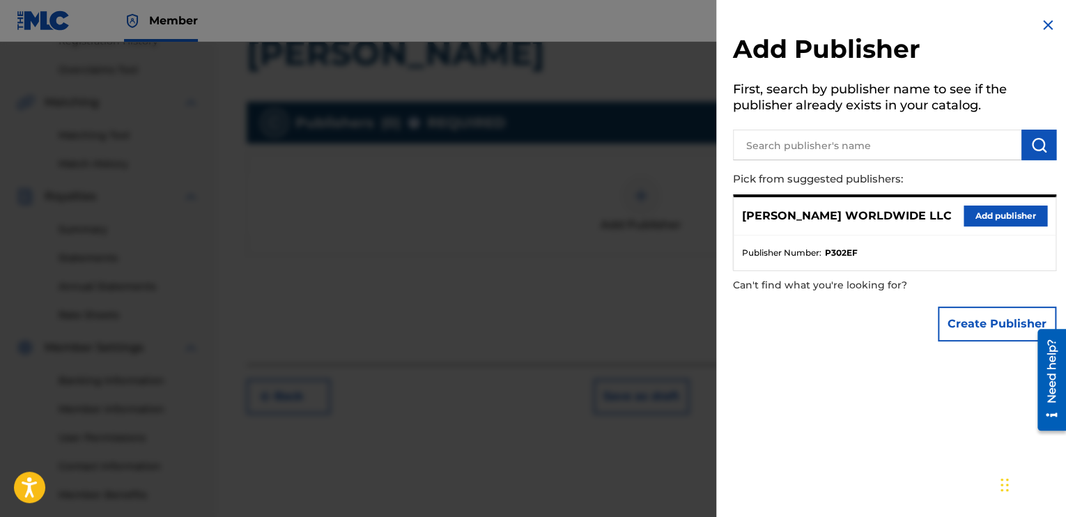
click at [978, 221] on button "Add publisher" at bounding box center [1005, 215] width 84 height 21
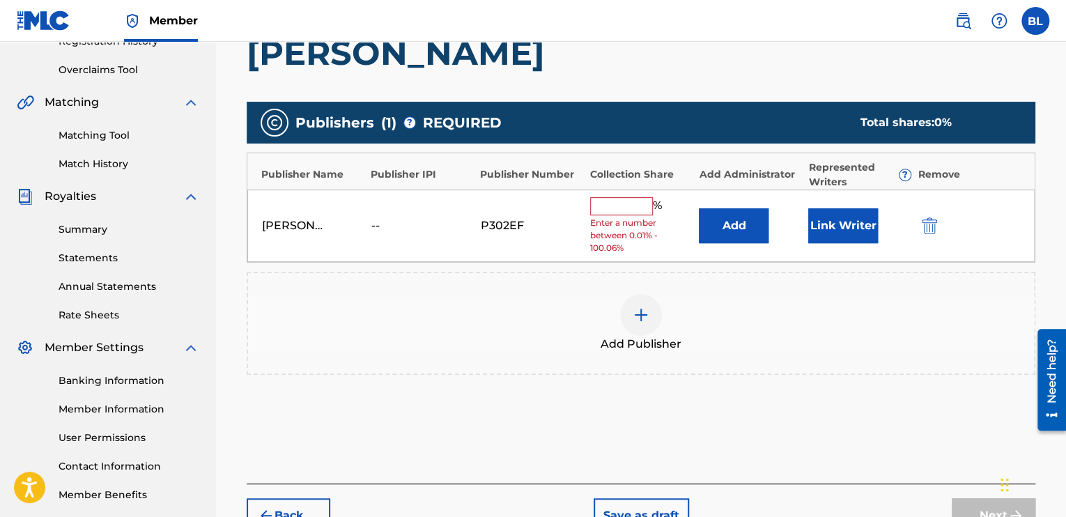
click at [603, 203] on input "text" at bounding box center [621, 206] width 63 height 18
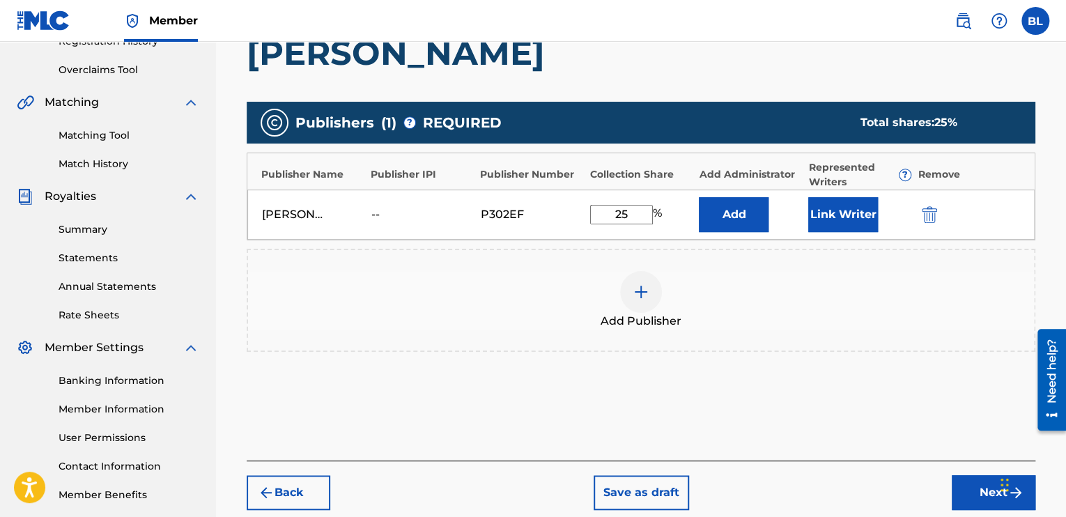
type input "25"
click at [763, 374] on div "Publishers ( 1 ) ? REQUIRED Total shares: 25 % Publisher Name Publisher IPI Pub…" at bounding box center [641, 247] width 788 height 304
click at [747, 219] on button "Add" at bounding box center [734, 214] width 70 height 35
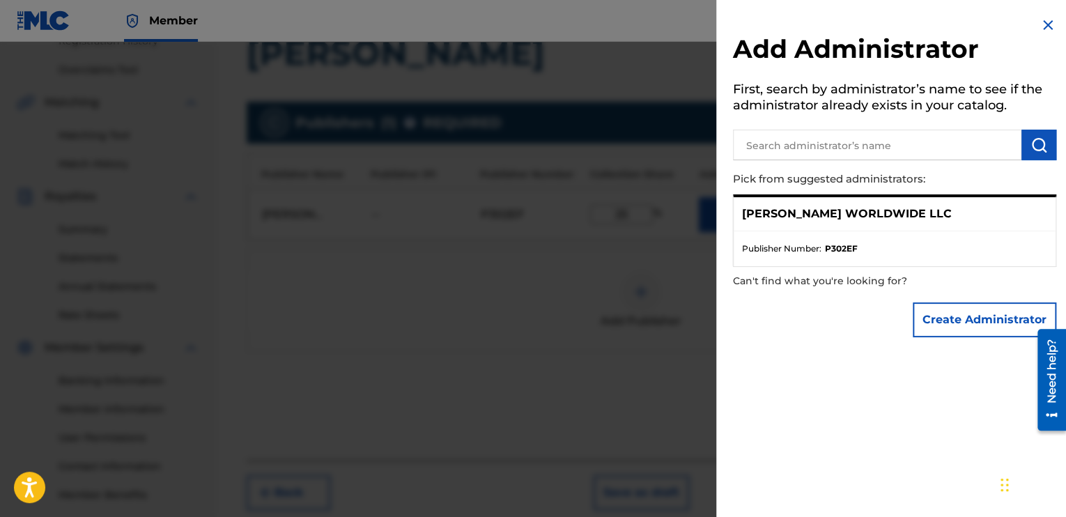
click at [914, 221] on div "[PERSON_NAME] WORLDWIDE LLC" at bounding box center [894, 214] width 322 height 34
click at [873, 209] on p "[PERSON_NAME] WORLDWIDE LLC" at bounding box center [847, 213] width 210 height 17
click at [1039, 18] on img at bounding box center [1047, 25] width 17 height 17
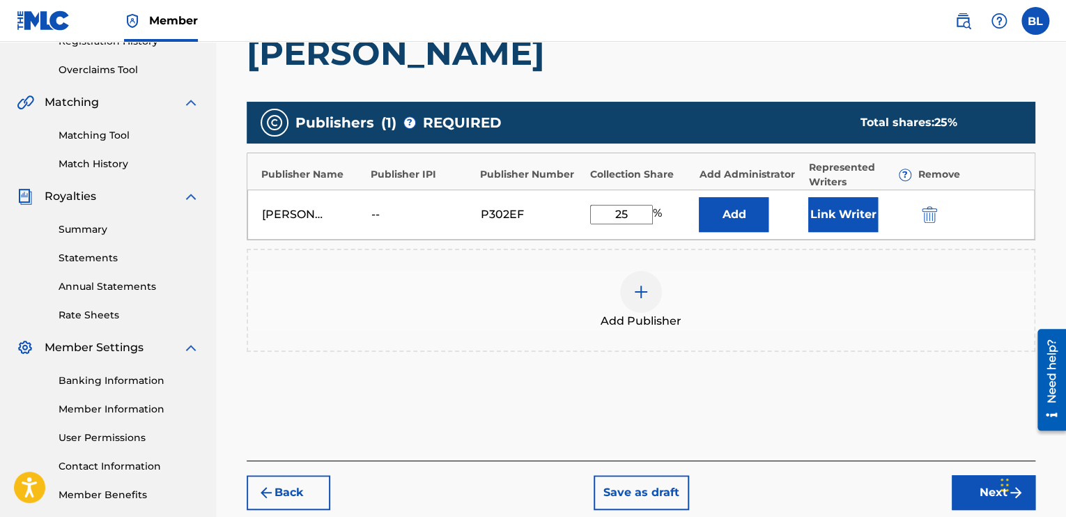
click at [973, 491] on button "Next" at bounding box center [993, 492] width 84 height 35
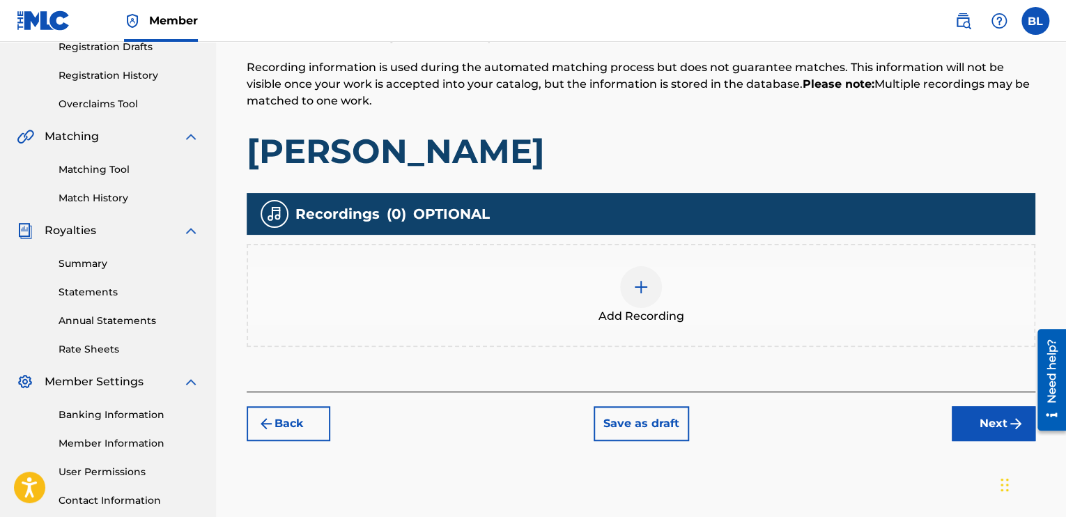
scroll to position [245, 0]
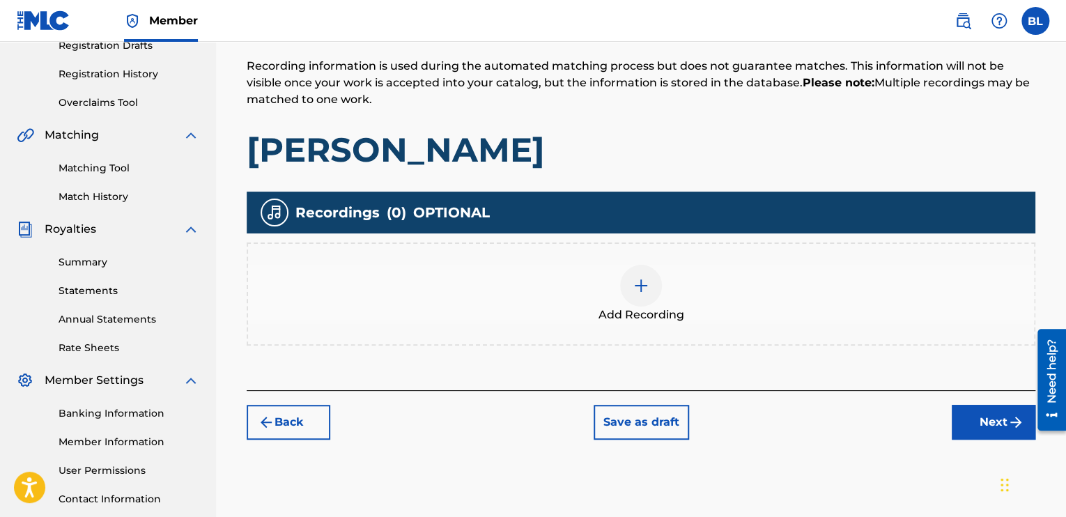
click at [643, 299] on div at bounding box center [641, 286] width 42 height 42
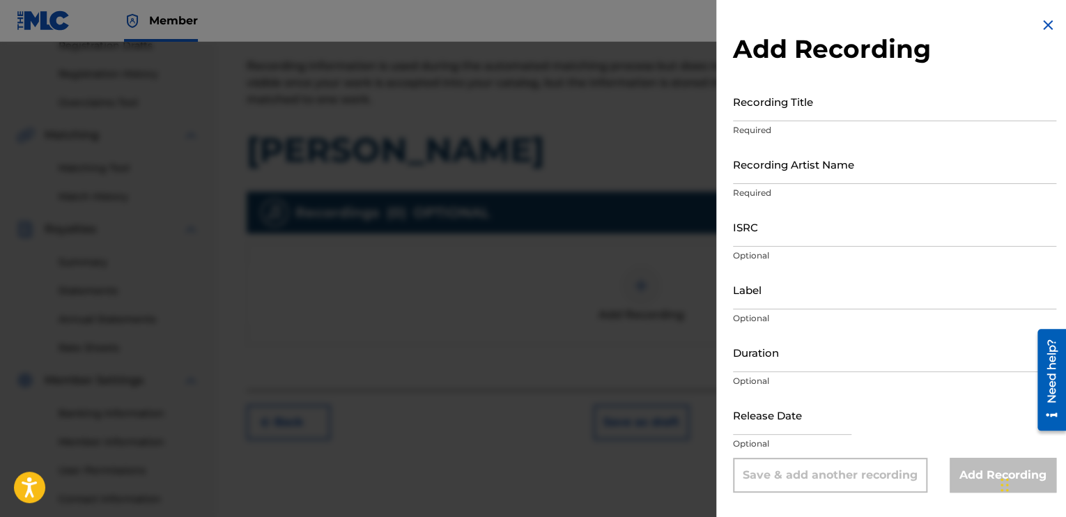
click at [802, 93] on input "Recording Title" at bounding box center [894, 101] width 323 height 40
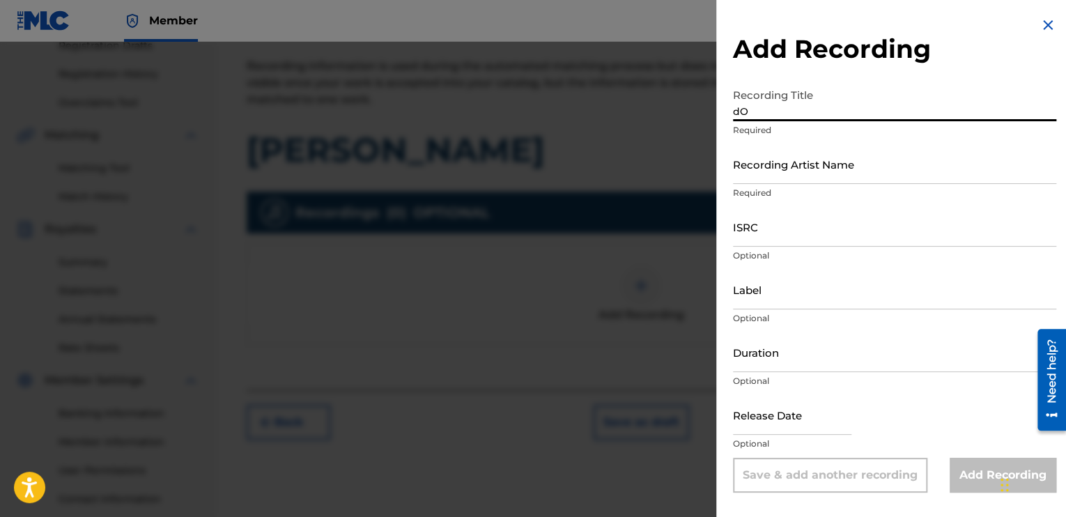
type input "d"
type input "[PERSON_NAME]"
click at [804, 147] on input "Recording Artist Name" at bounding box center [894, 164] width 323 height 40
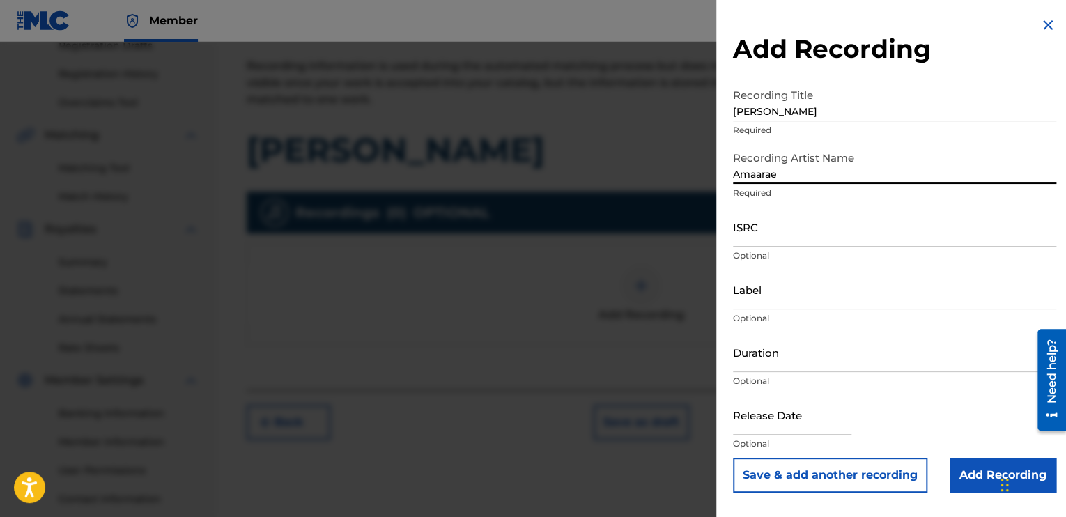
type input "Amaarae"
click at [752, 244] on input "ISRC" at bounding box center [894, 227] width 323 height 40
paste input "USUG12504967"
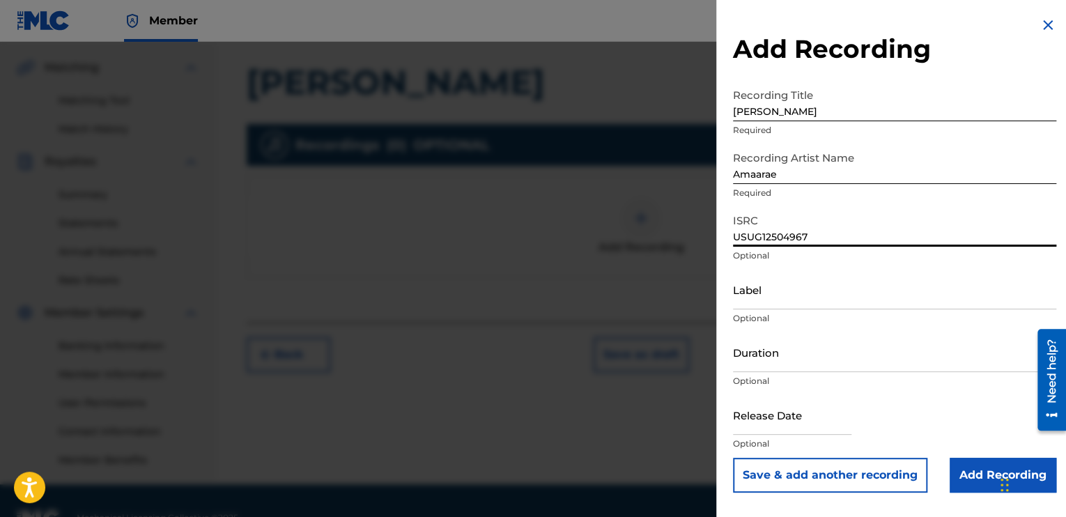
scroll to position [324, 0]
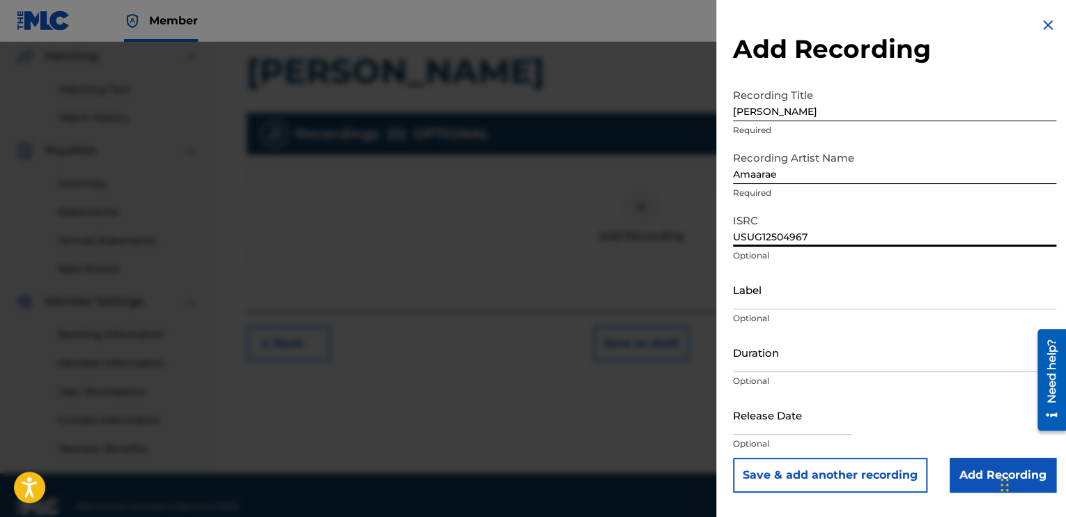
type input "USUG12504967"
click at [804, 292] on input "Label" at bounding box center [894, 290] width 323 height 40
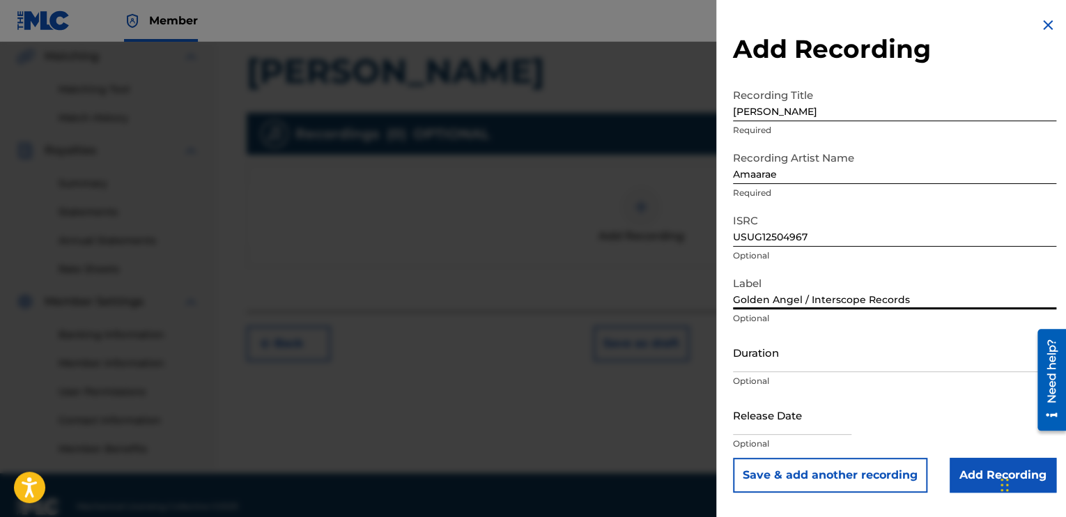
type input "Golden Angel / Interscope Records"
click at [781, 354] on input "Duration" at bounding box center [894, 352] width 323 height 40
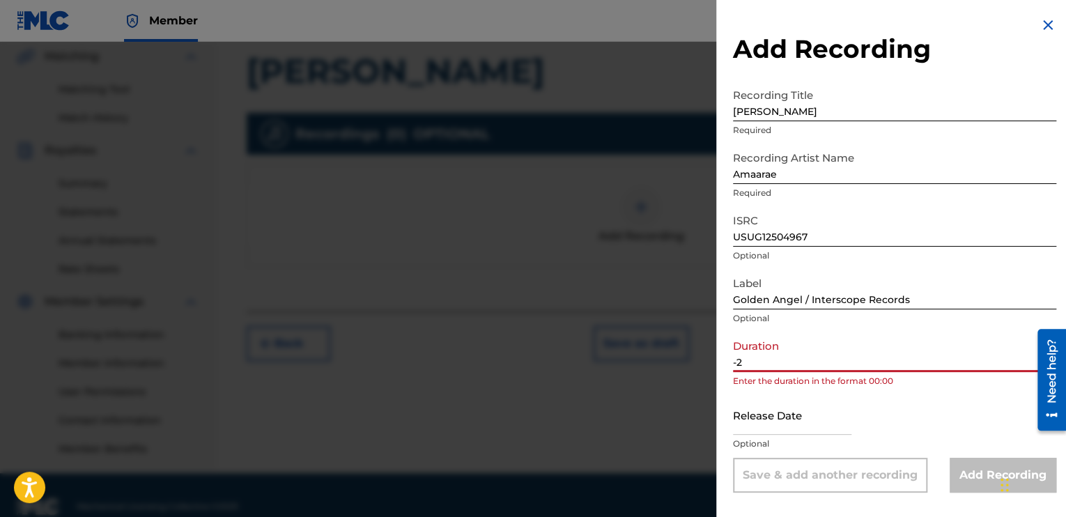
type input "-"
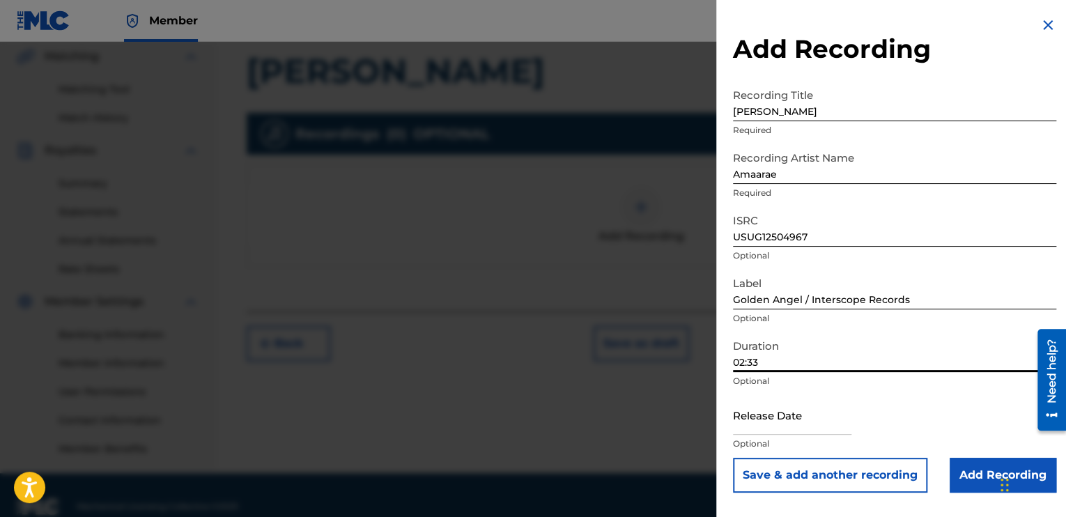
type input "02:33"
click at [790, 416] on input "text" at bounding box center [792, 415] width 118 height 40
select select "7"
select select "2025"
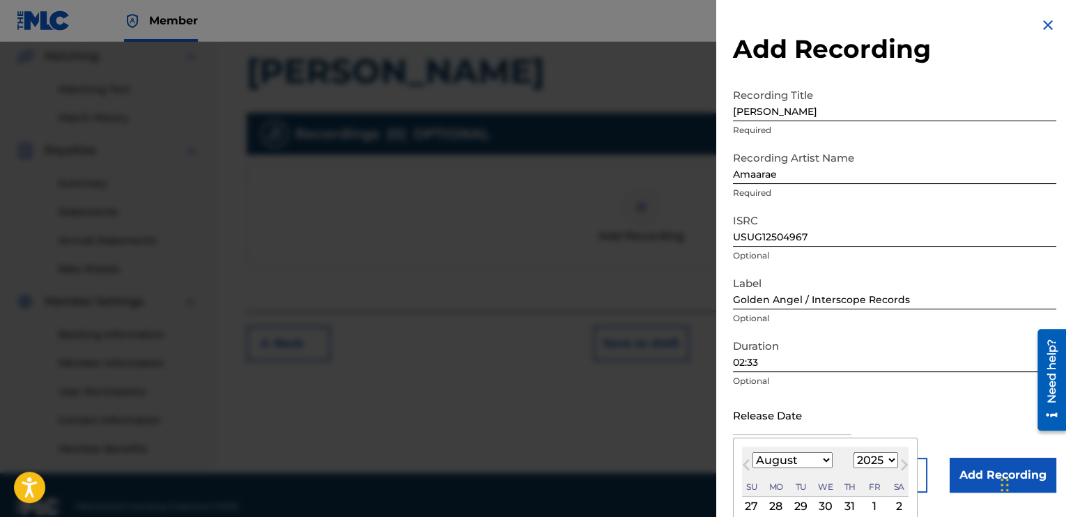
scroll to position [116, 0]
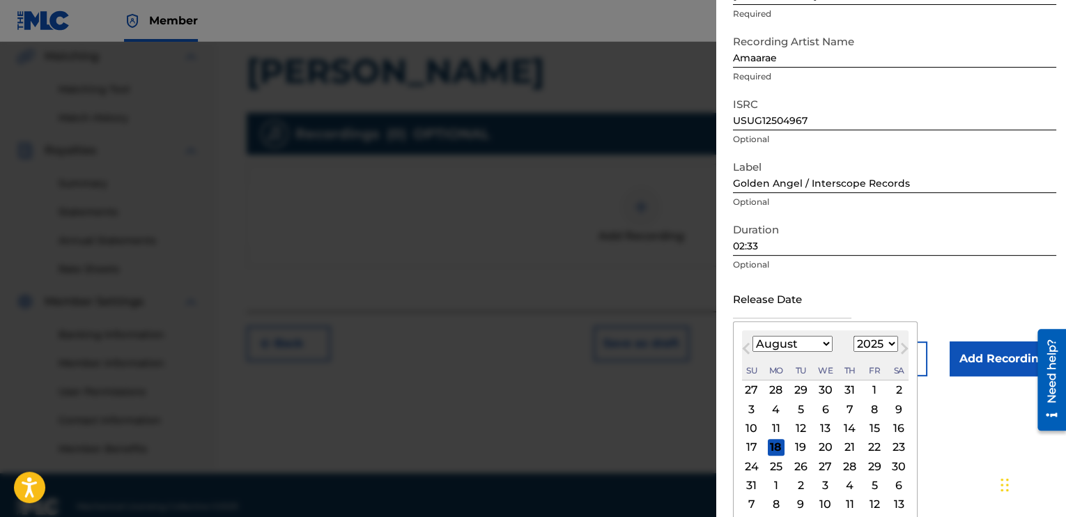
click at [867, 409] on div "8" at bounding box center [874, 408] width 17 height 17
type input "[DATE]"
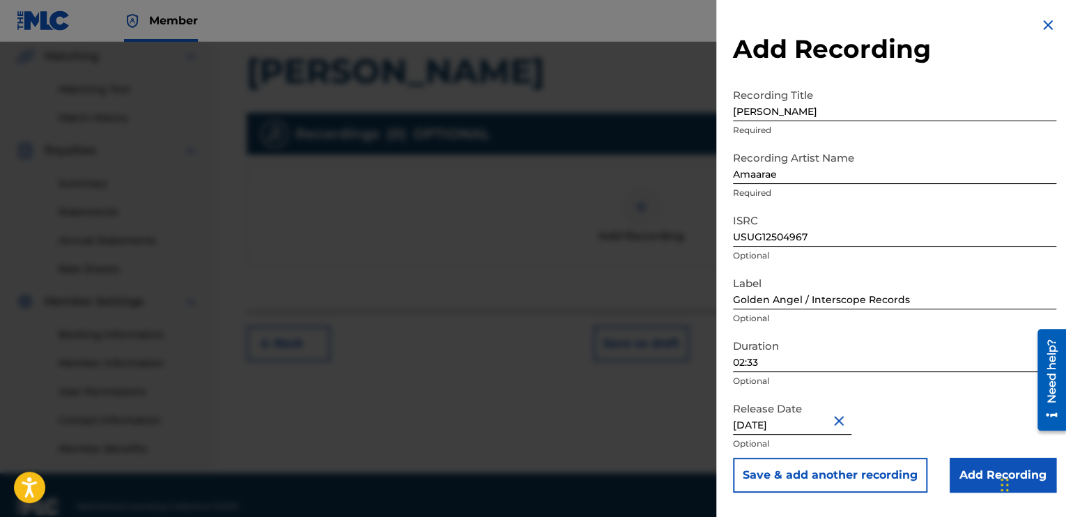
scroll to position [346, 0]
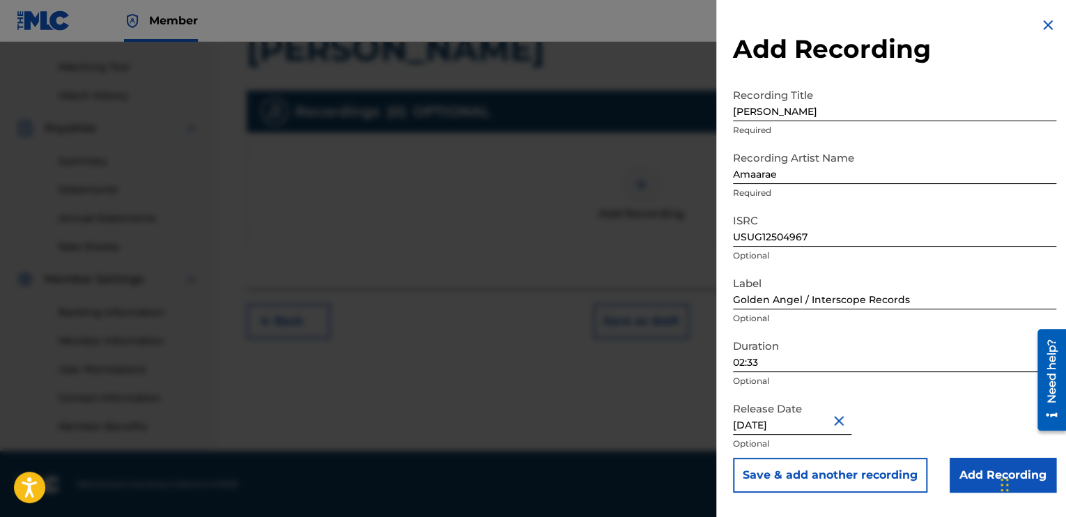
click at [971, 485] on input "Add Recording" at bounding box center [1002, 475] width 107 height 35
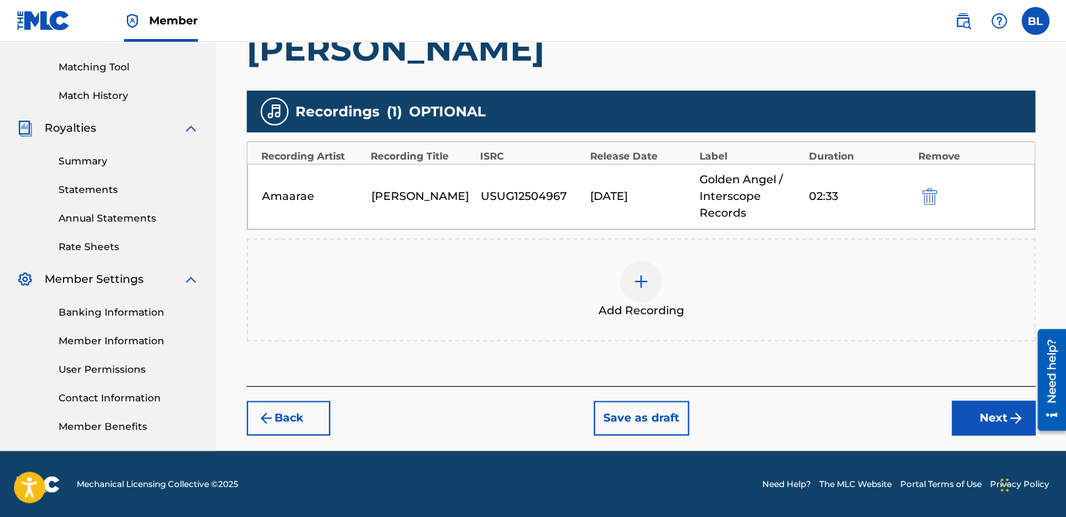
click at [968, 414] on button "Next" at bounding box center [993, 417] width 84 height 35
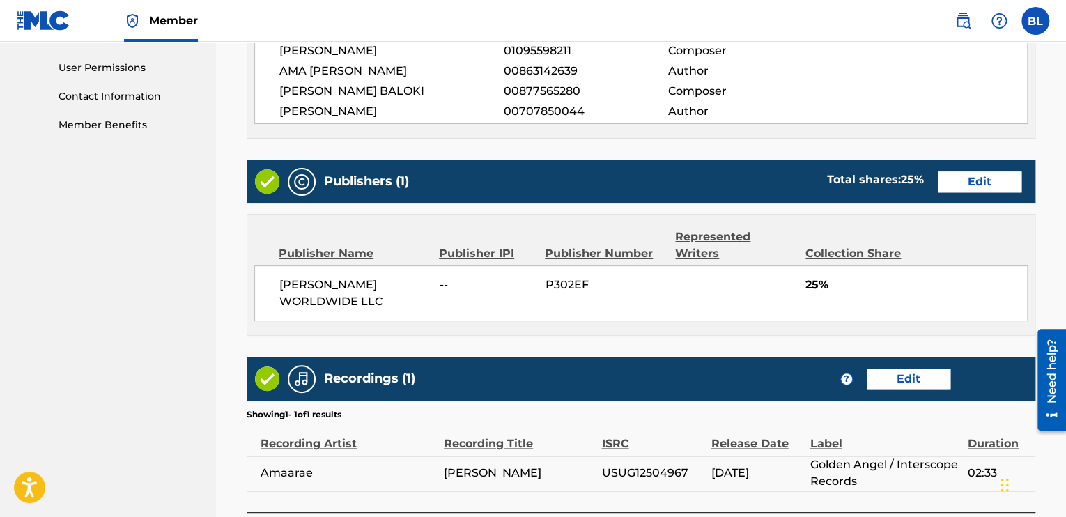
scroll to position [754, 0]
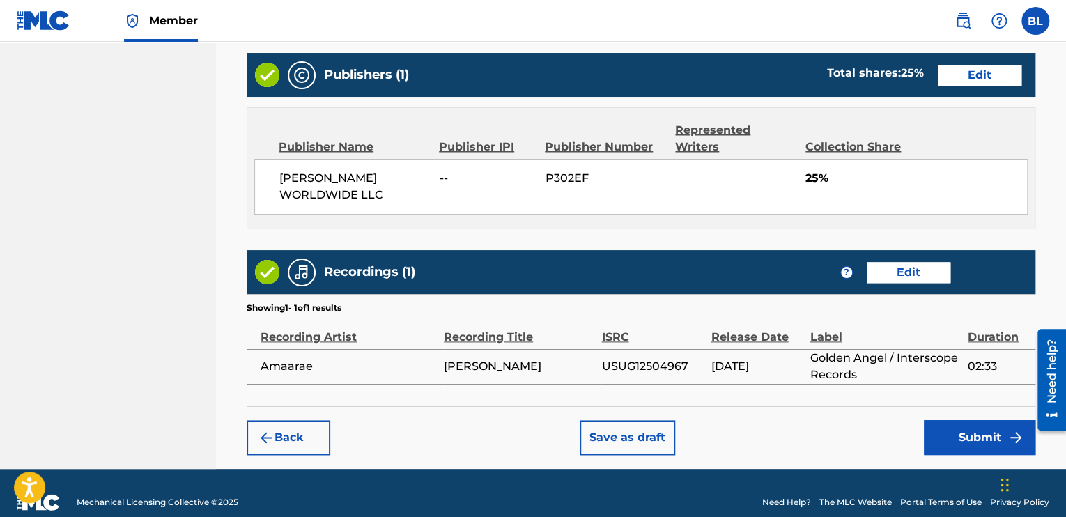
click at [948, 426] on button "Submit" at bounding box center [978, 437] width 111 height 35
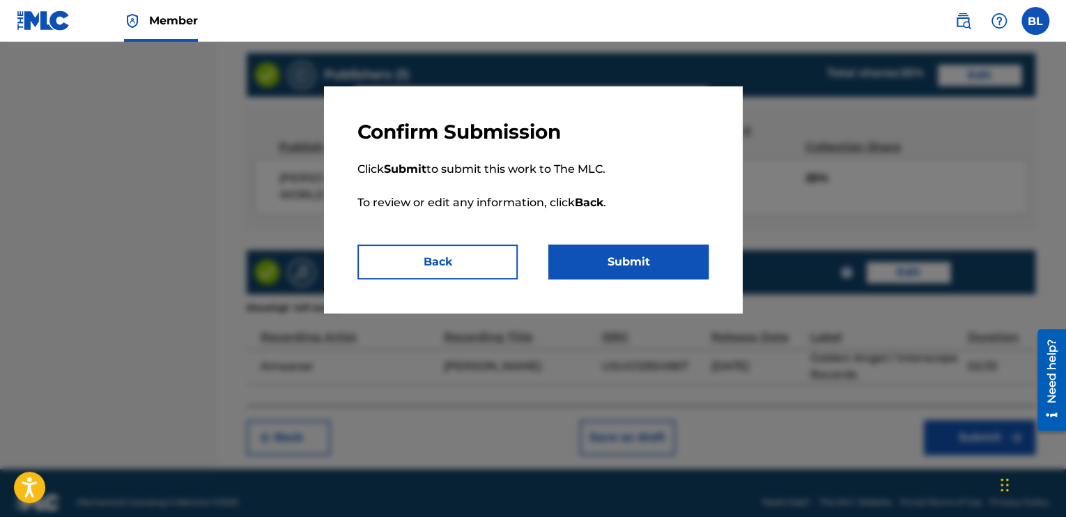
click at [630, 272] on button "Submit" at bounding box center [628, 261] width 160 height 35
